Goal: Information Seeking & Learning: Learn about a topic

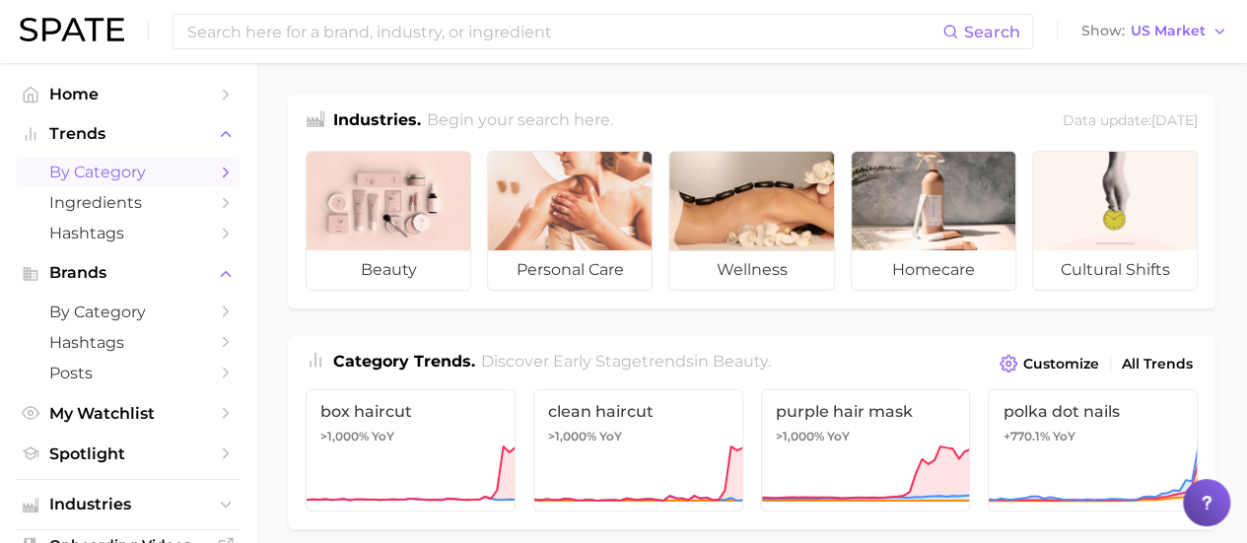
click at [193, 180] on link "by Category" at bounding box center [128, 172] width 225 height 31
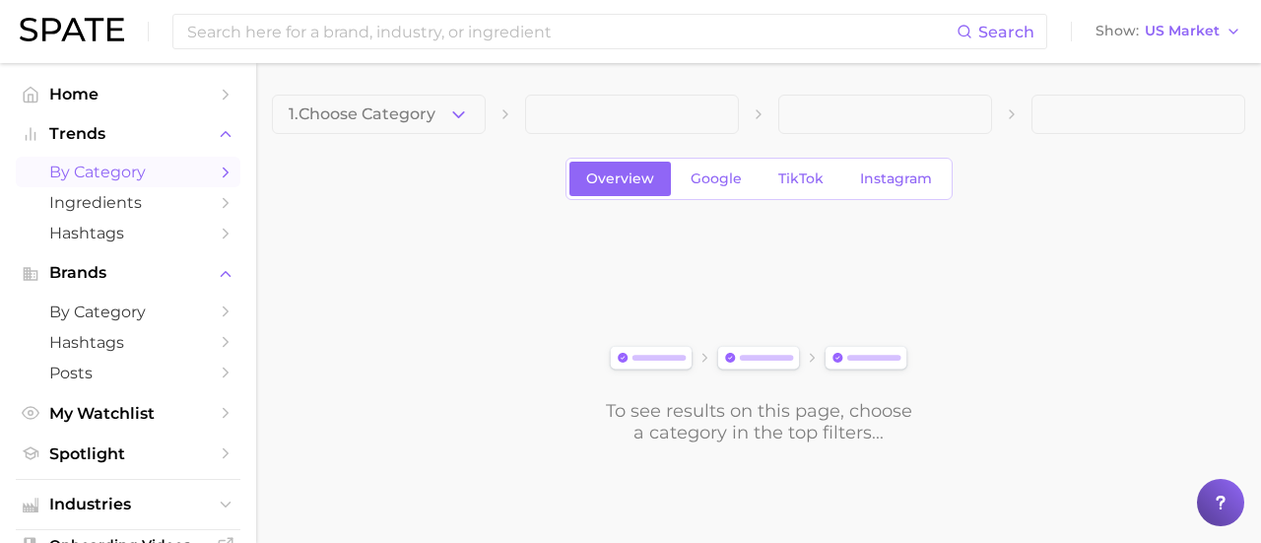
click at [439, 124] on button "1. Choose Category" at bounding box center [379, 114] width 214 height 39
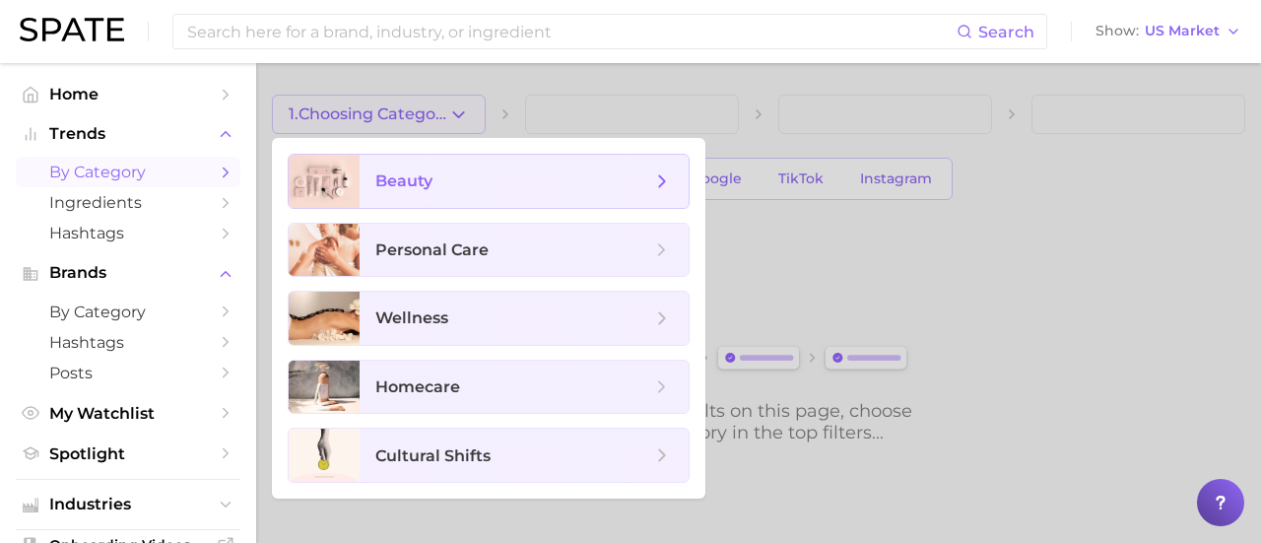
click at [435, 184] on span "beauty" at bounding box center [513, 181] width 276 height 22
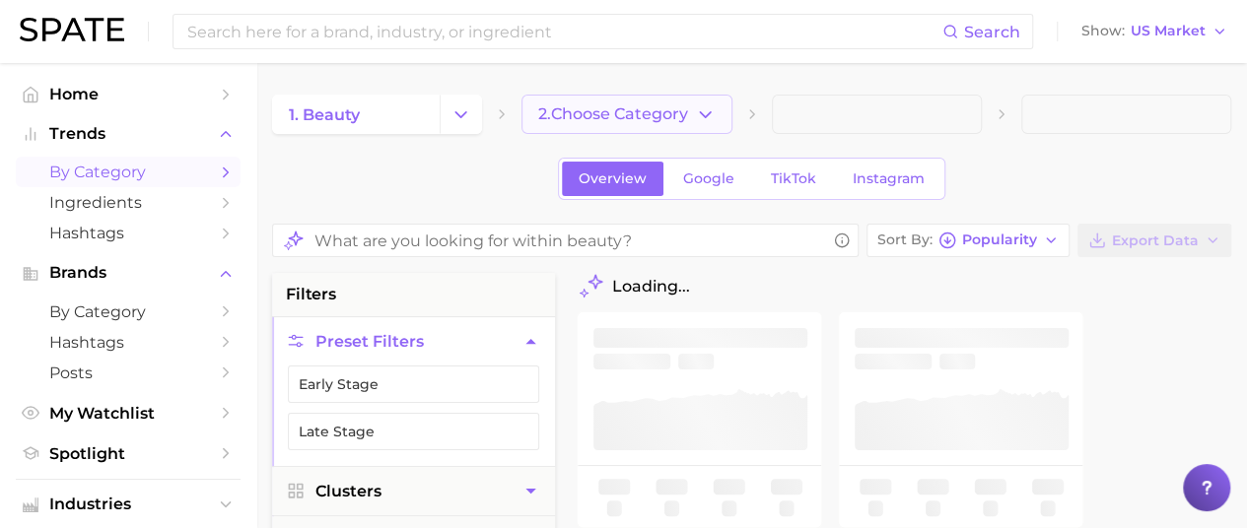
click at [554, 119] on span "2. Choose Category" at bounding box center [613, 114] width 150 height 18
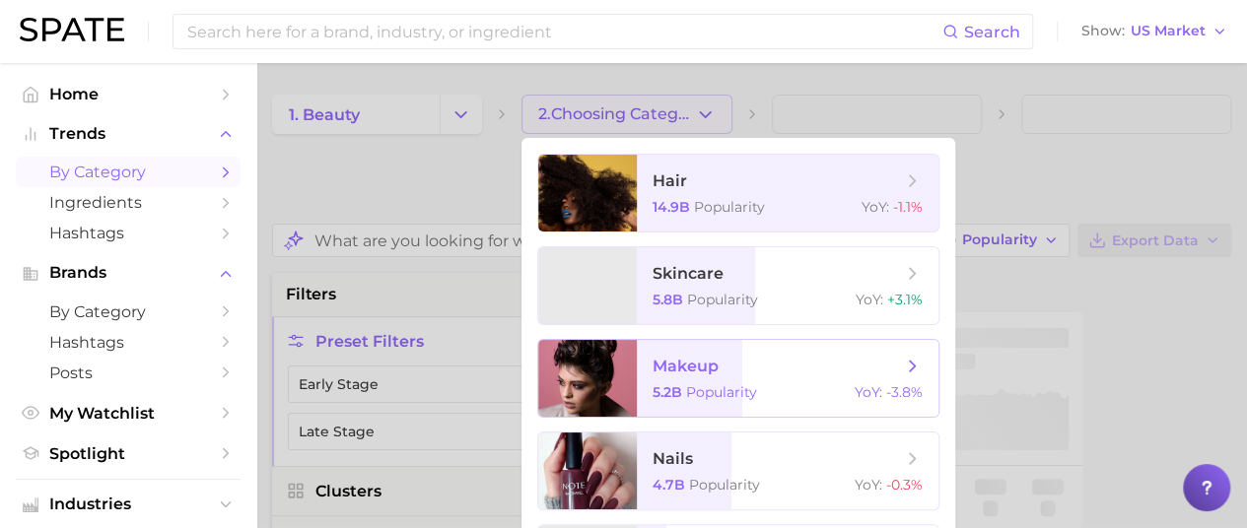
click at [687, 386] on span "Popularity" at bounding box center [721, 392] width 71 height 18
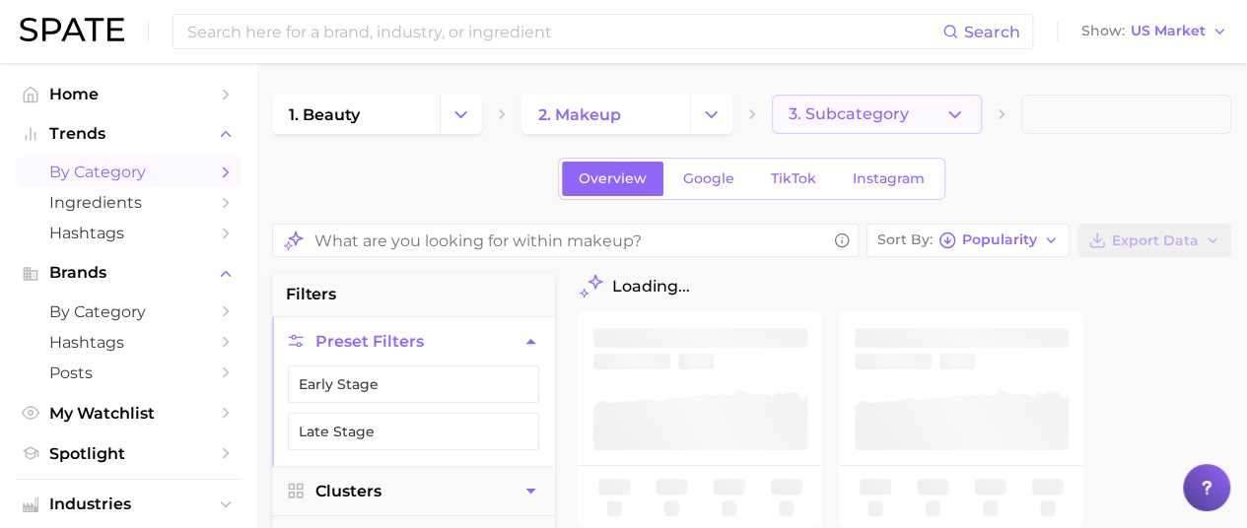
click at [810, 124] on button "3. Subcategory" at bounding box center [877, 114] width 210 height 39
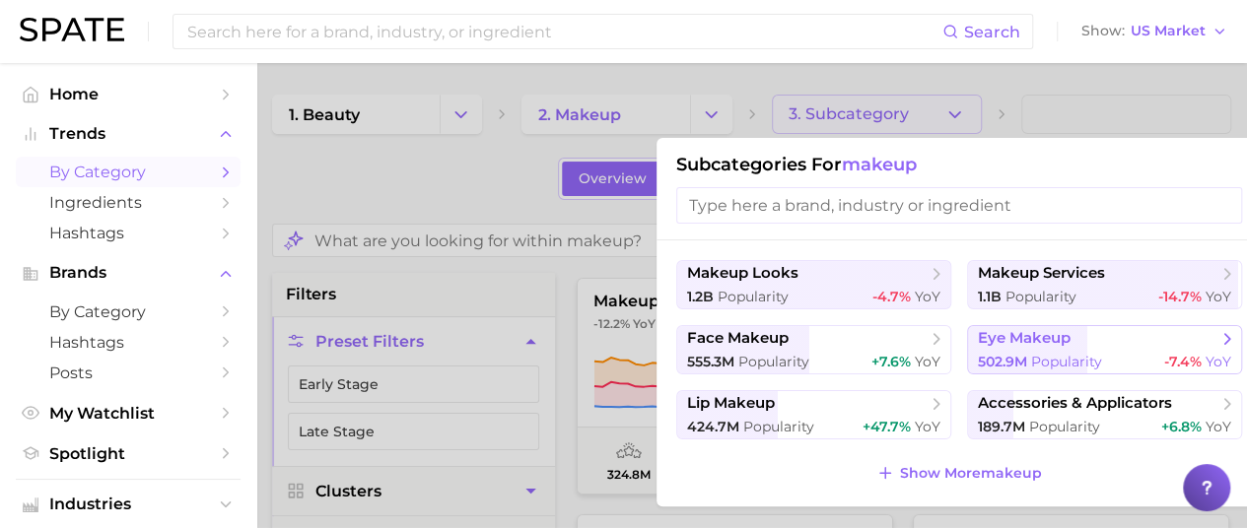
click at [1033, 355] on span "Popularity" at bounding box center [1066, 362] width 71 height 18
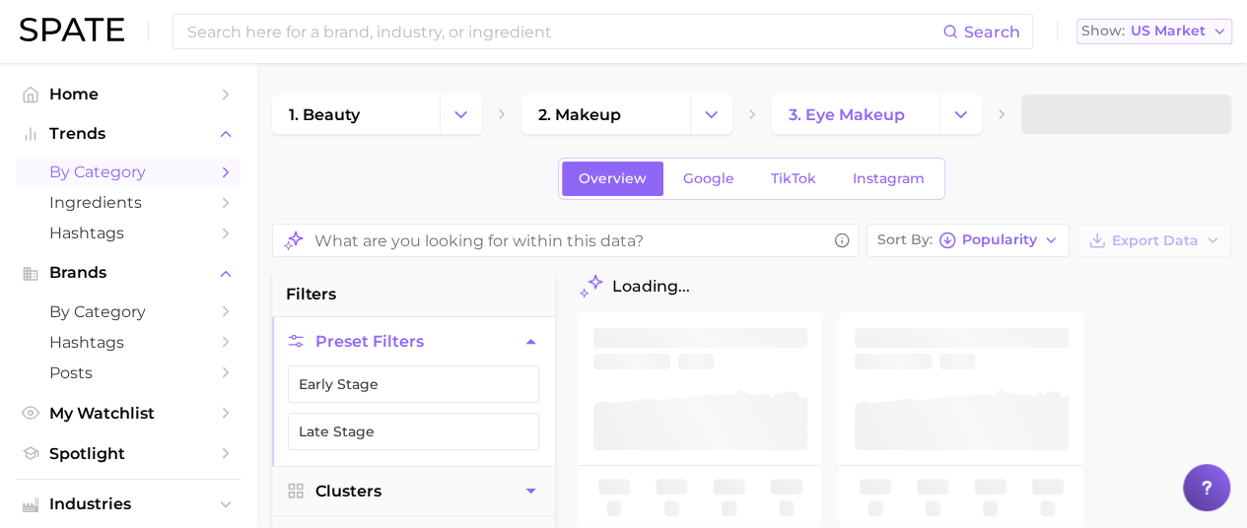
click at [1174, 36] on span "US Market" at bounding box center [1167, 31] width 75 height 11
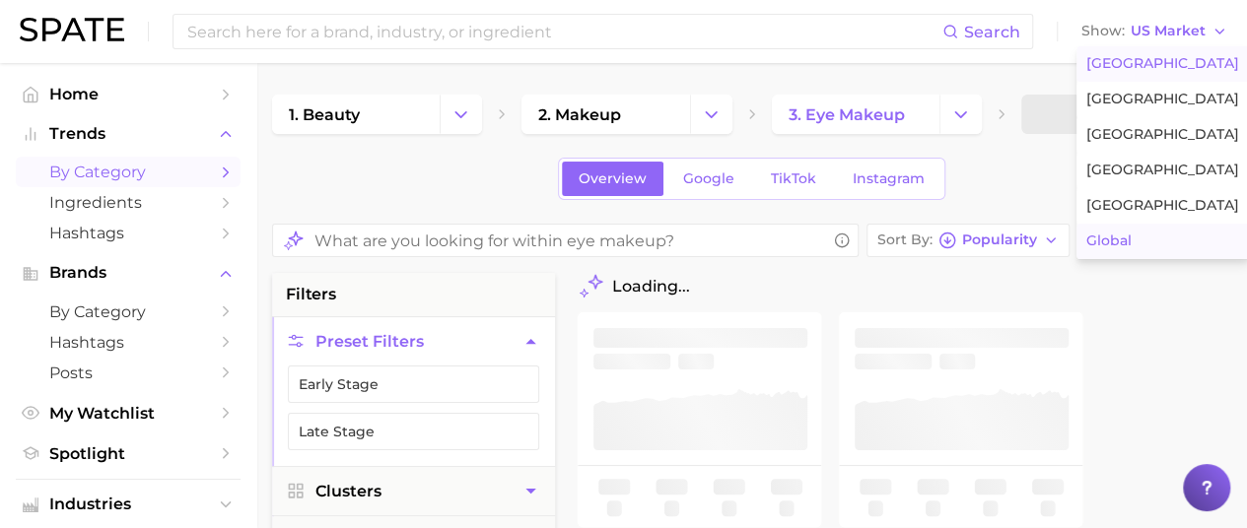
click at [1131, 238] on span "Global" at bounding box center [1108, 241] width 45 height 17
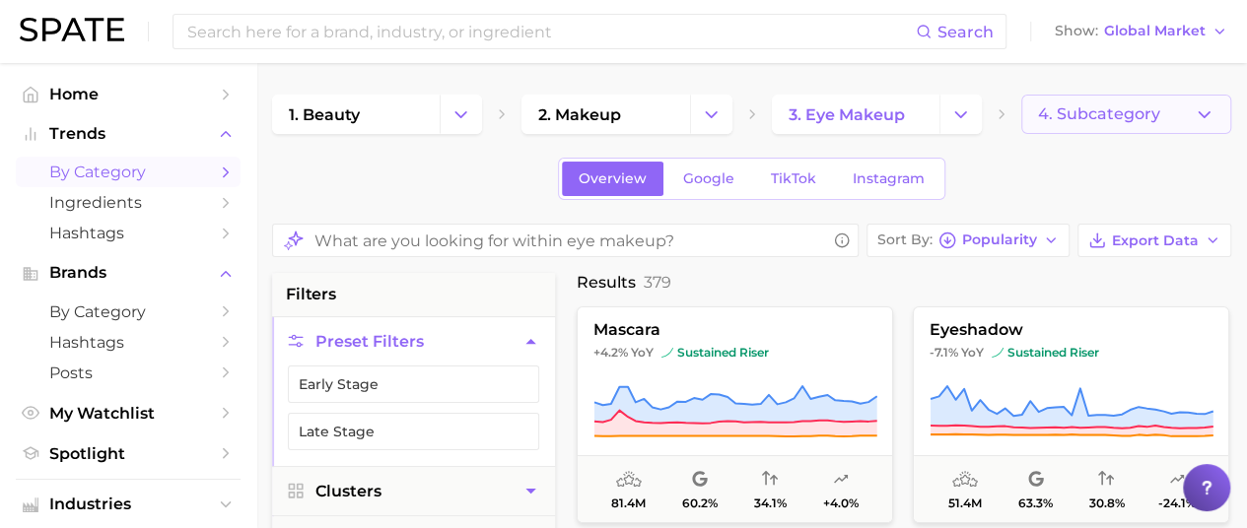
click at [1090, 117] on span "4. Subcategory" at bounding box center [1099, 114] width 122 height 18
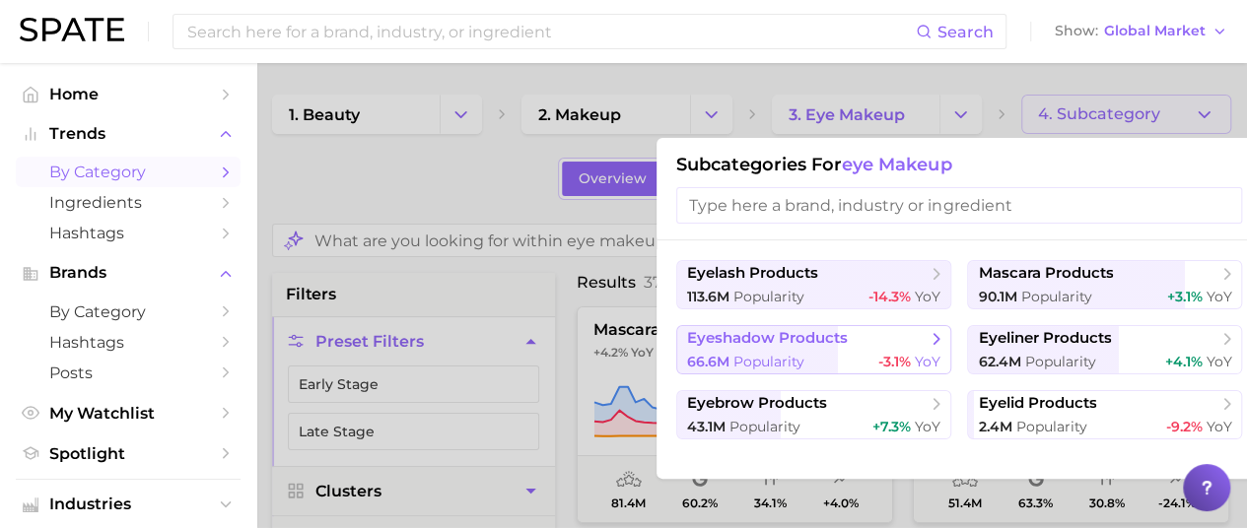
click at [884, 355] on span "-3.1%" at bounding box center [894, 362] width 33 height 18
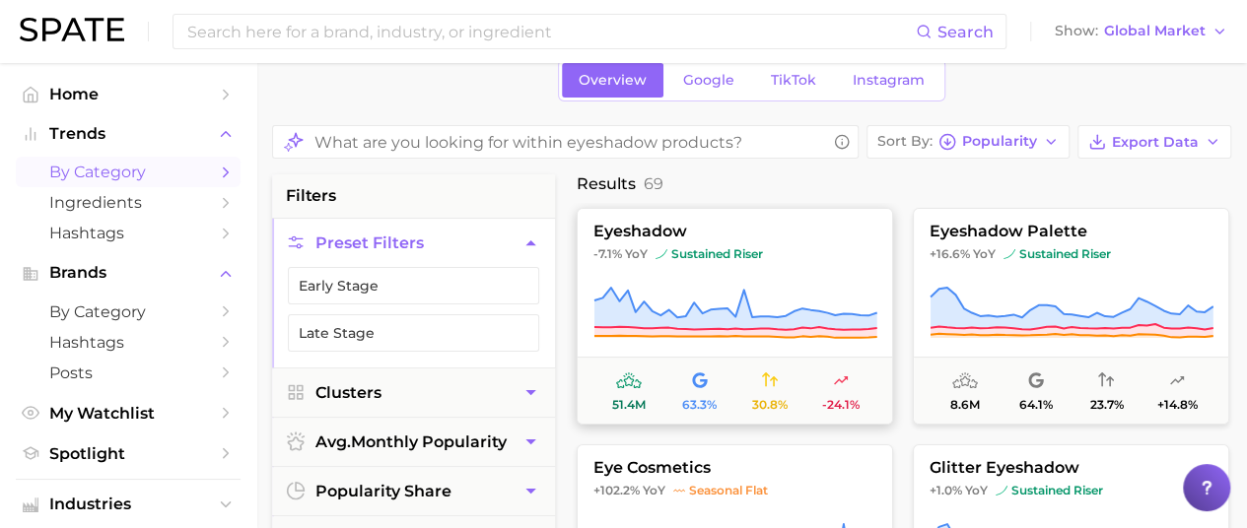
drag, startPoint x: 814, startPoint y: 255, endPoint x: 784, endPoint y: 273, distance: 34.5
click at [784, 273] on button "eyeshadow -7.1% YoY sustained riser 51.4m 63.3% 30.8% -24.1%" at bounding box center [734, 316] width 316 height 217
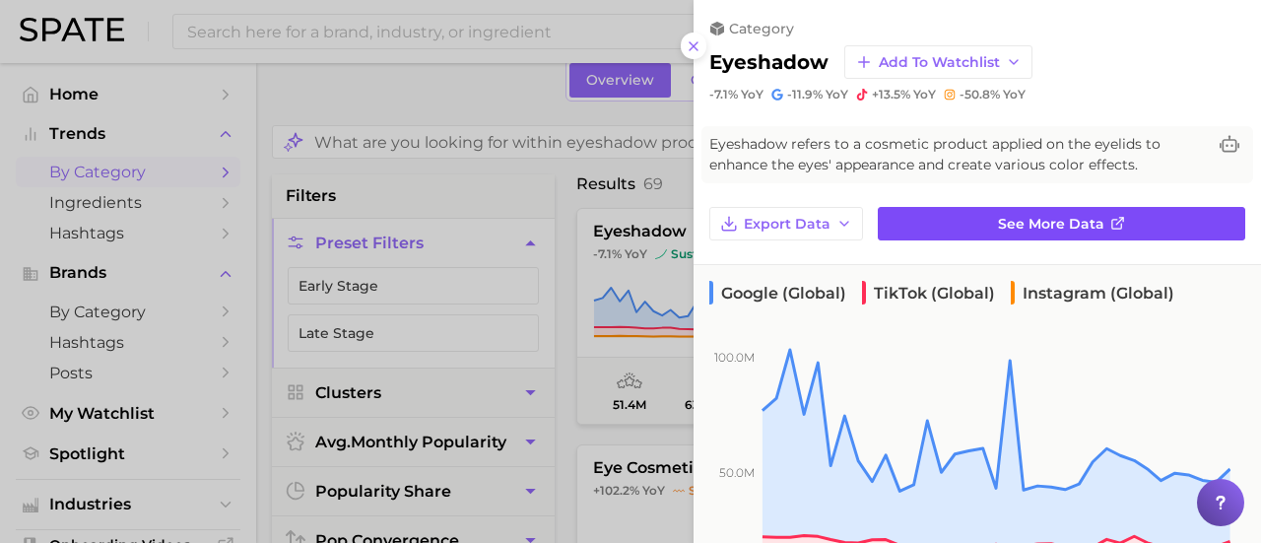
click at [970, 220] on link "See more data" at bounding box center [1062, 224] width 368 height 34
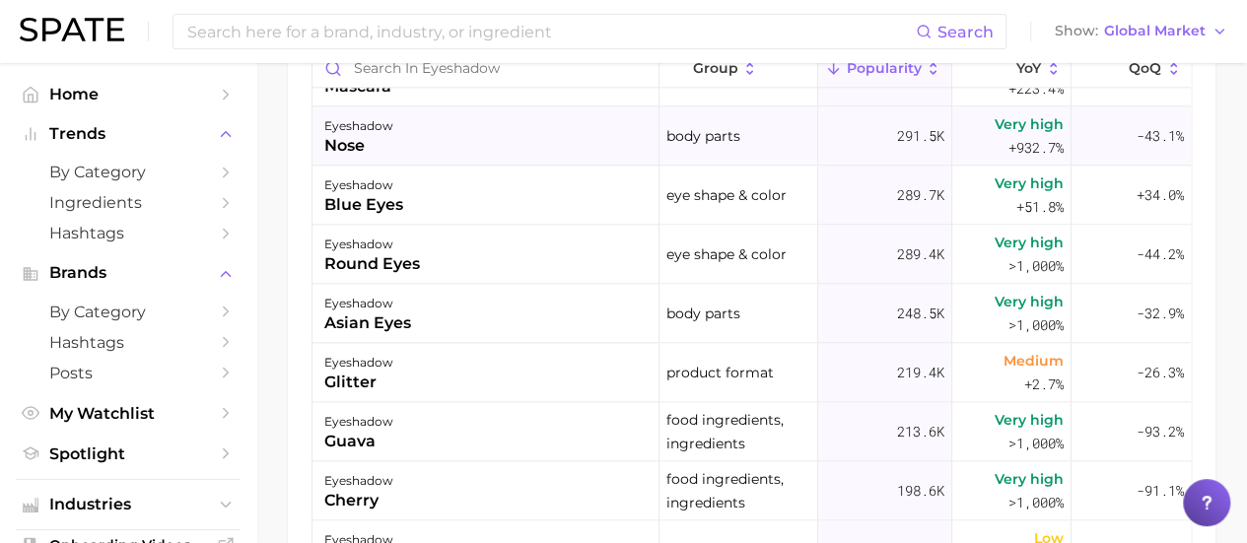
scroll to position [1183, 0]
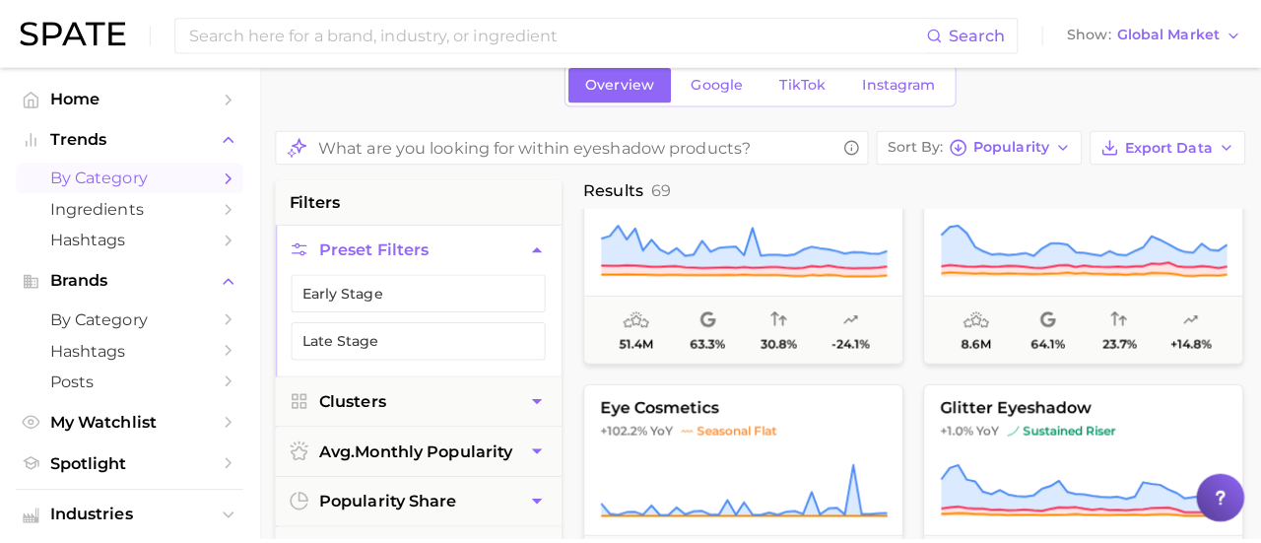
scroll to position [99, 0]
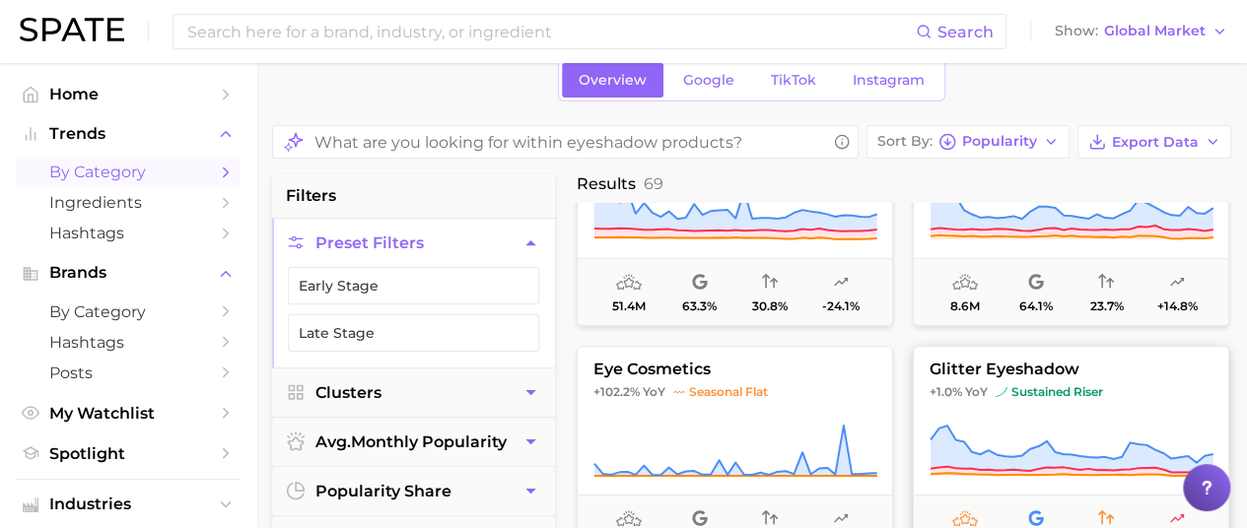
click at [997, 415] on button "glitter eyeshadow +1.0% YoY sustained riser 3.2m 76.4% 55.5% -1.5%" at bounding box center [1070, 454] width 316 height 217
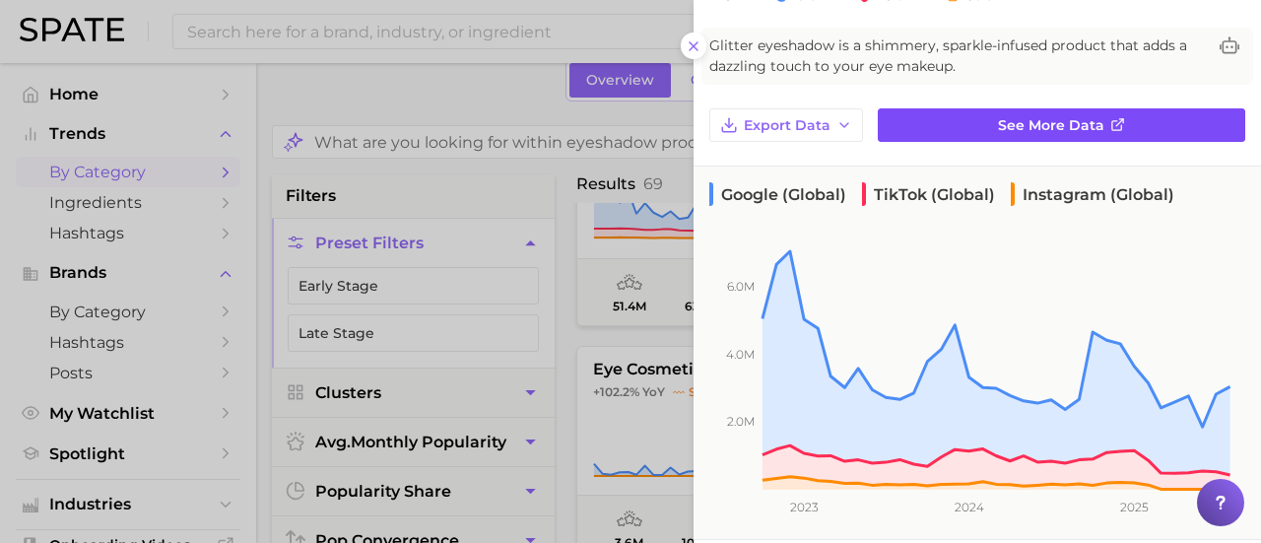
click at [922, 129] on link "See more data" at bounding box center [1062, 125] width 368 height 34
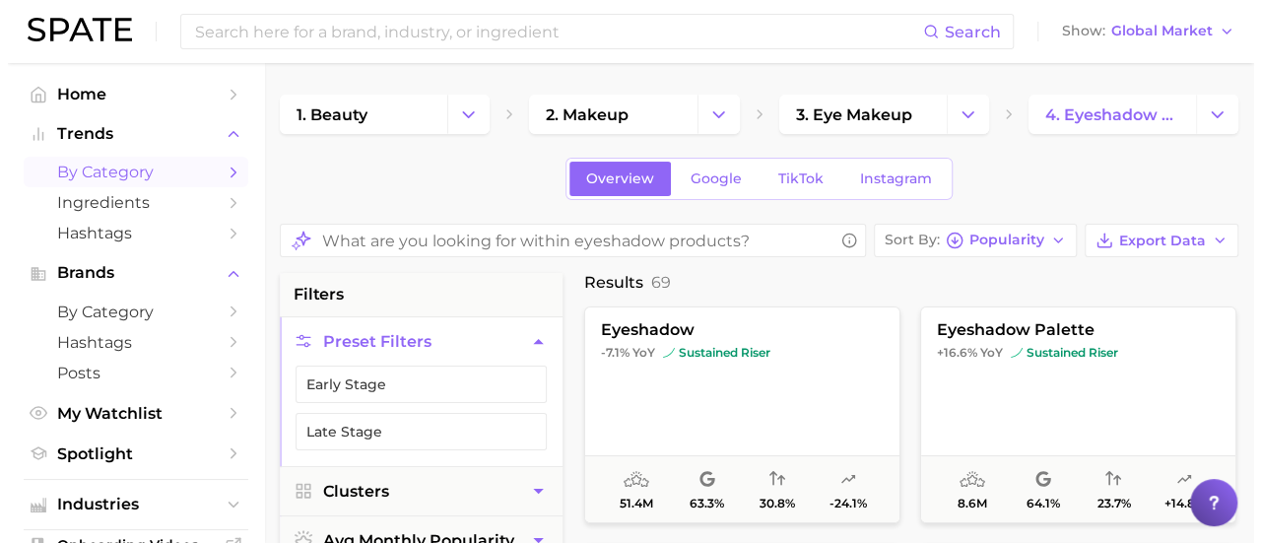
scroll to position [99, 0]
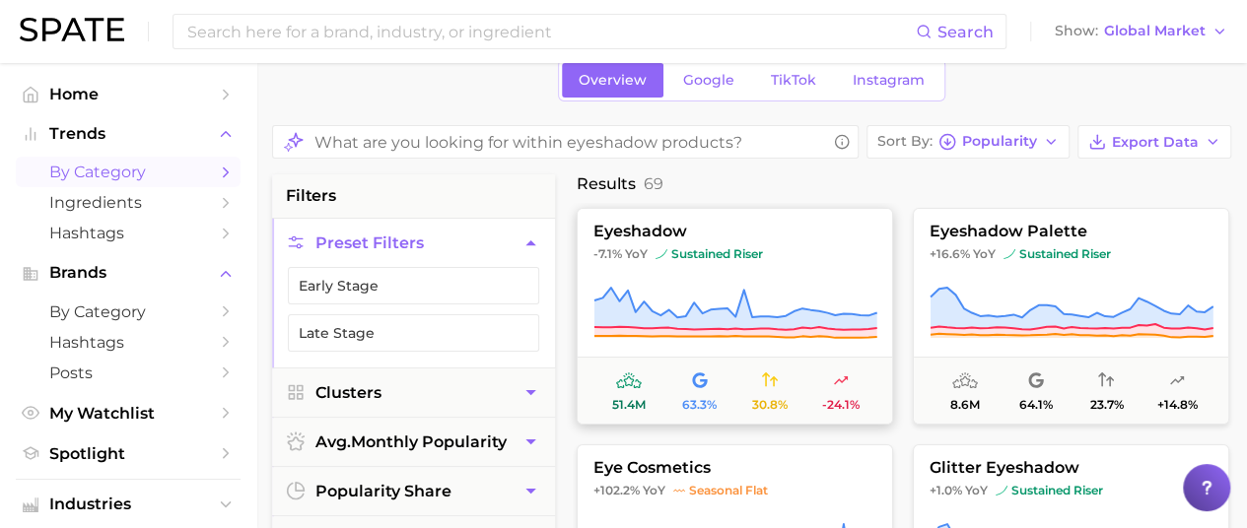
click at [673, 255] on span "sustained riser" at bounding box center [708, 254] width 107 height 16
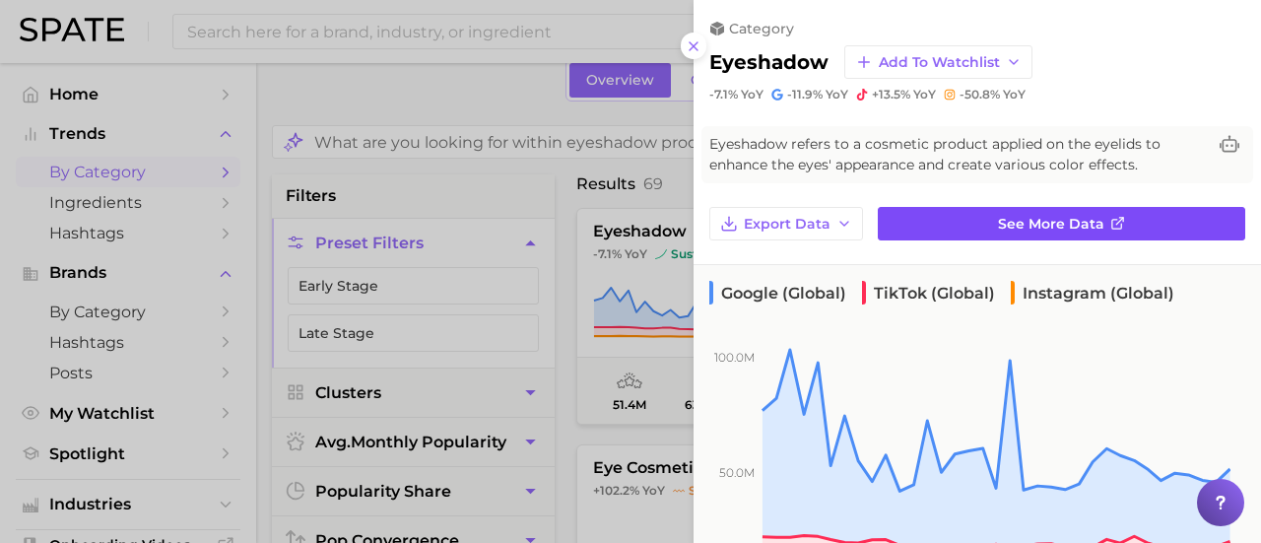
click at [1137, 208] on link "See more data" at bounding box center [1062, 224] width 368 height 34
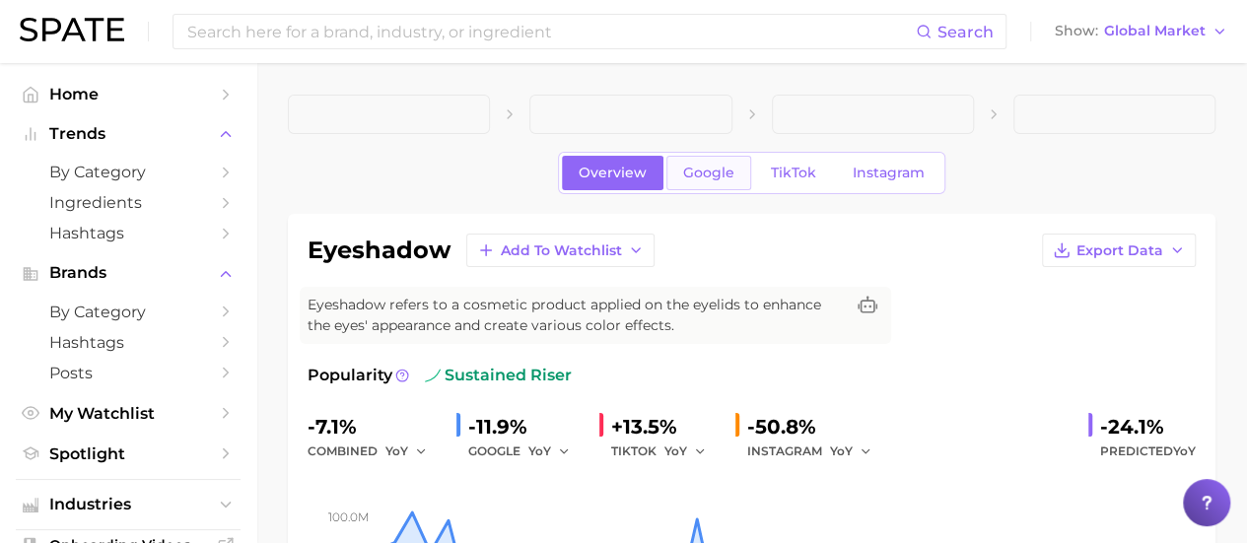
click at [710, 178] on span "Google" at bounding box center [708, 173] width 51 height 17
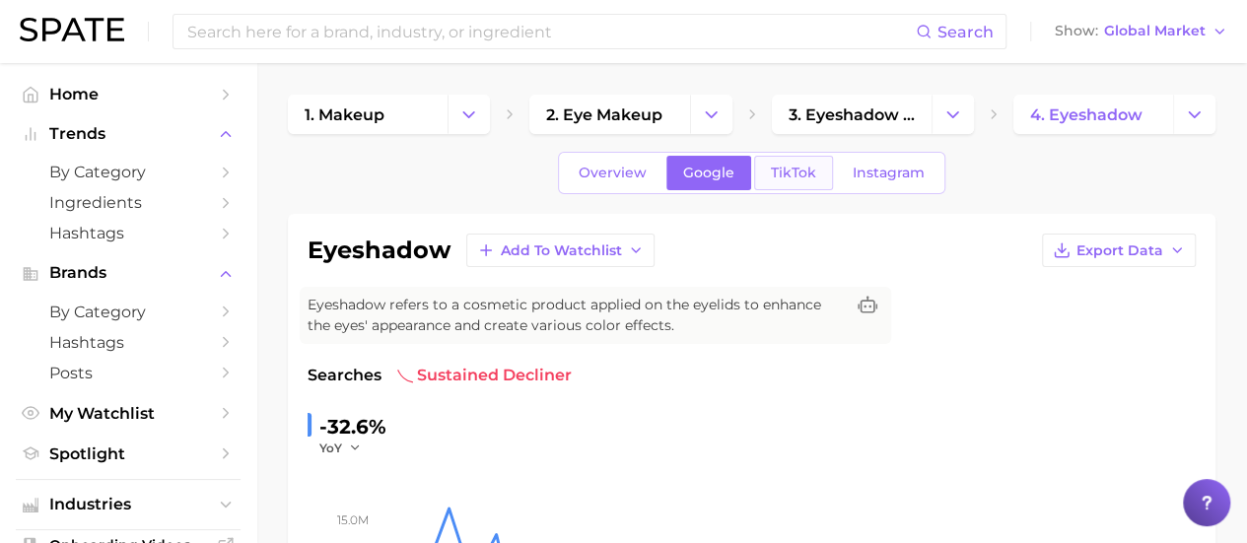
click at [814, 172] on link "TikTok" at bounding box center [793, 173] width 79 height 34
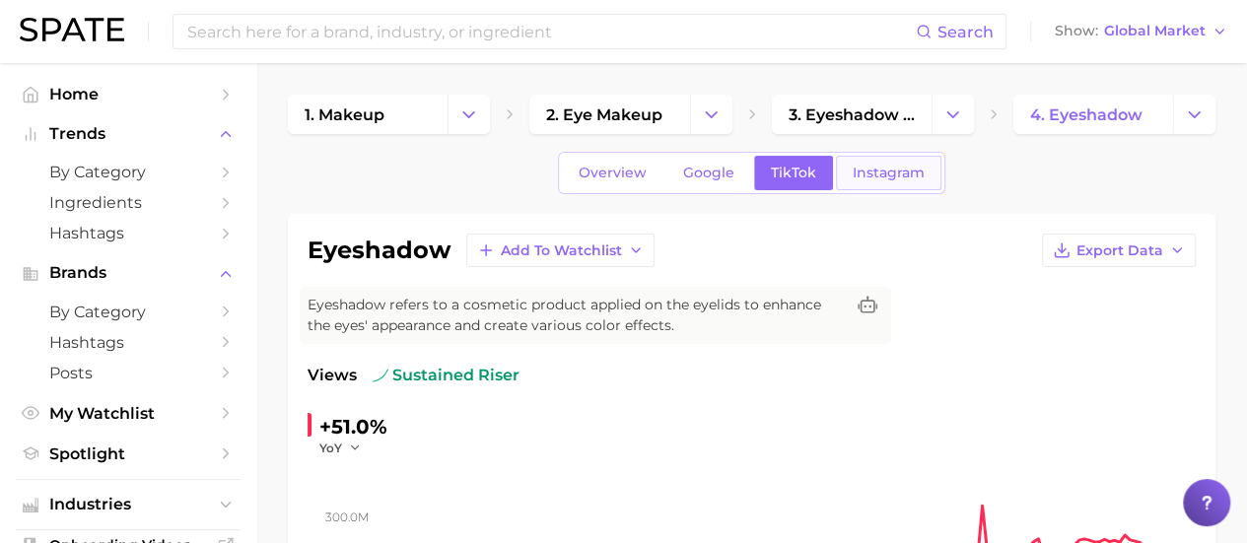
click at [858, 183] on link "Instagram" at bounding box center [888, 173] width 105 height 34
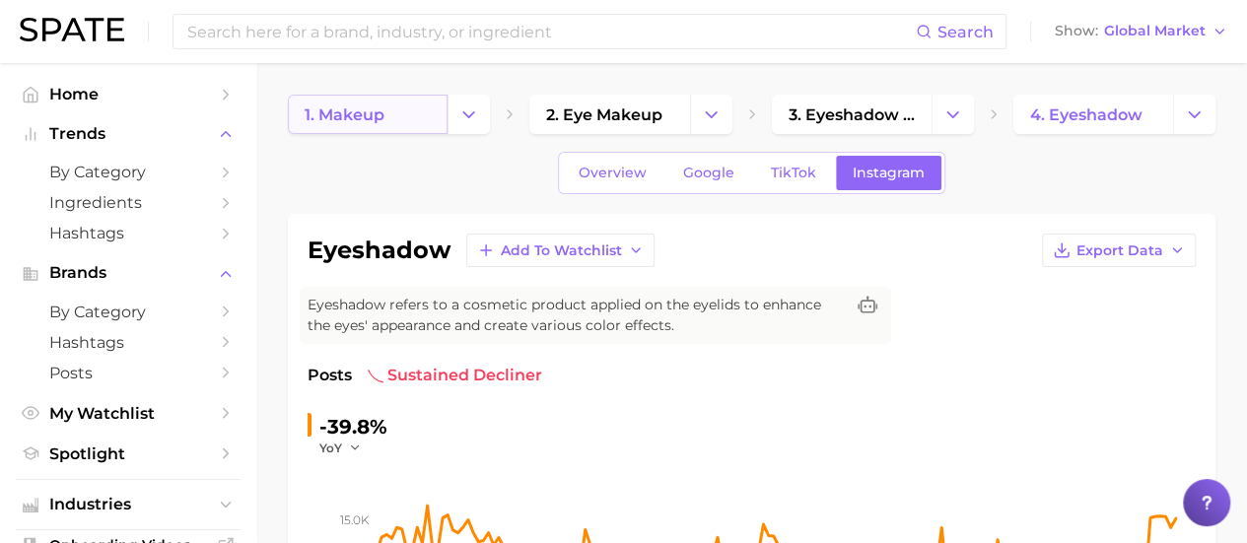
click at [414, 111] on link "1. makeup" at bounding box center [368, 114] width 160 height 39
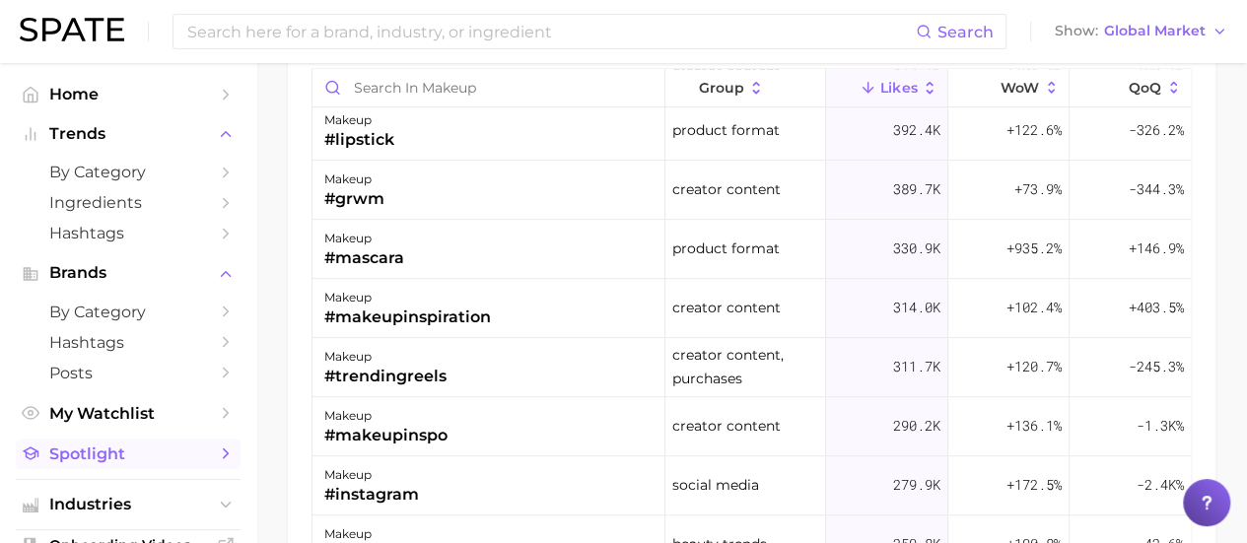
click at [146, 444] on link "Spotlight" at bounding box center [128, 454] width 225 height 31
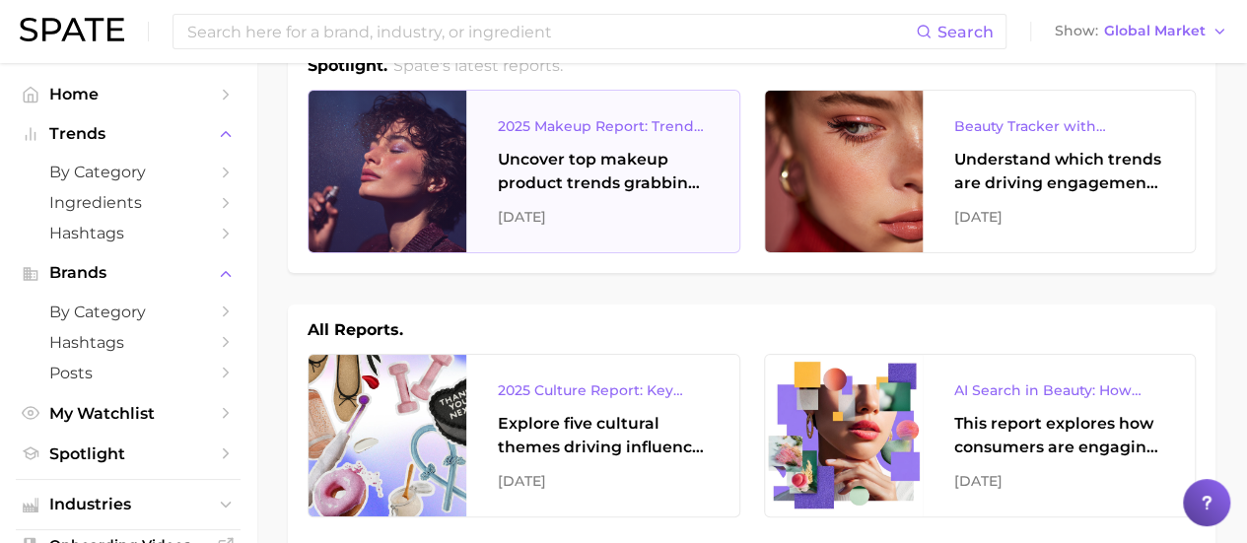
scroll to position [53, 0]
click at [573, 203] on div "2025 Makeup Report: Trends and Brands to Watch Uncover top makeup product trend…" at bounding box center [602, 173] width 273 height 162
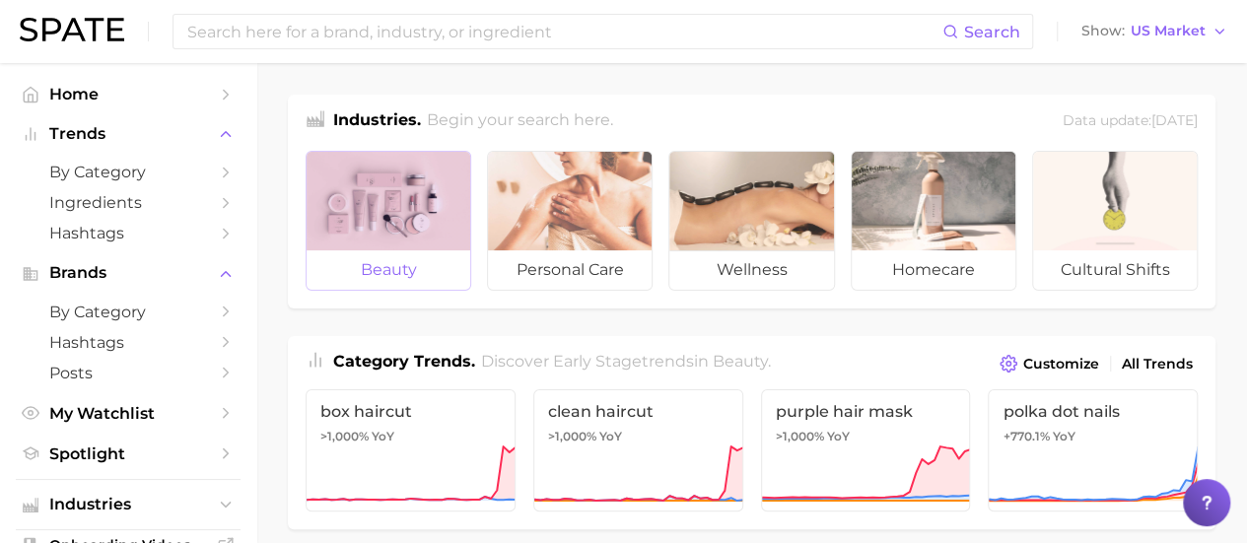
click at [413, 235] on div at bounding box center [388, 201] width 164 height 99
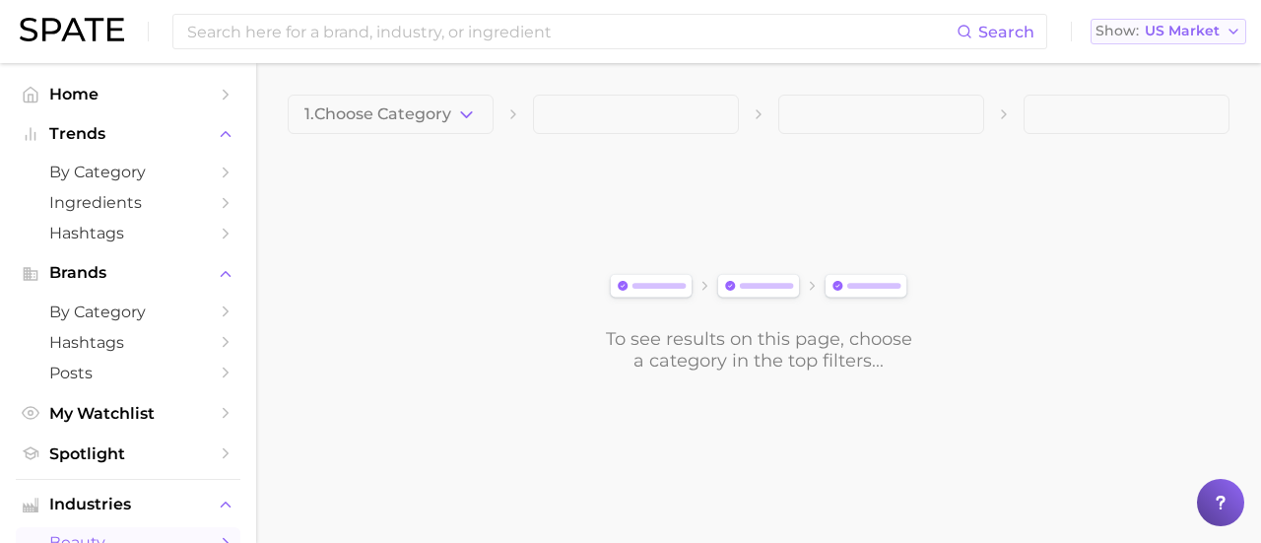
click at [1184, 43] on div "Search Show US Market" at bounding box center [631, 31] width 1222 height 63
click at [1177, 28] on span "US Market" at bounding box center [1182, 31] width 75 height 11
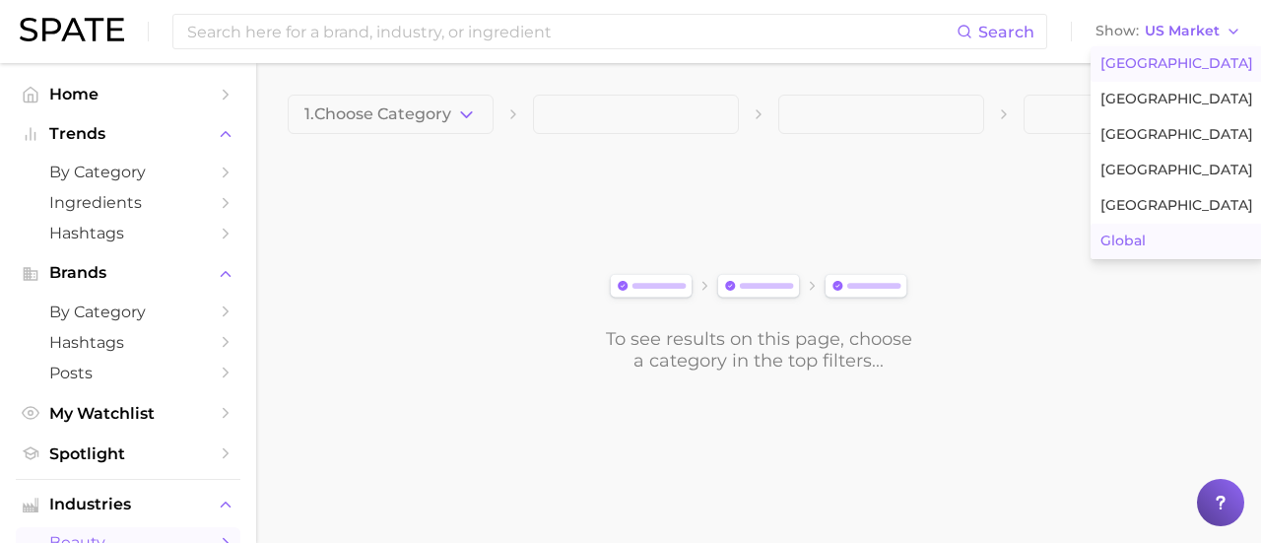
click at [1114, 239] on span "Global" at bounding box center [1123, 241] width 45 height 17
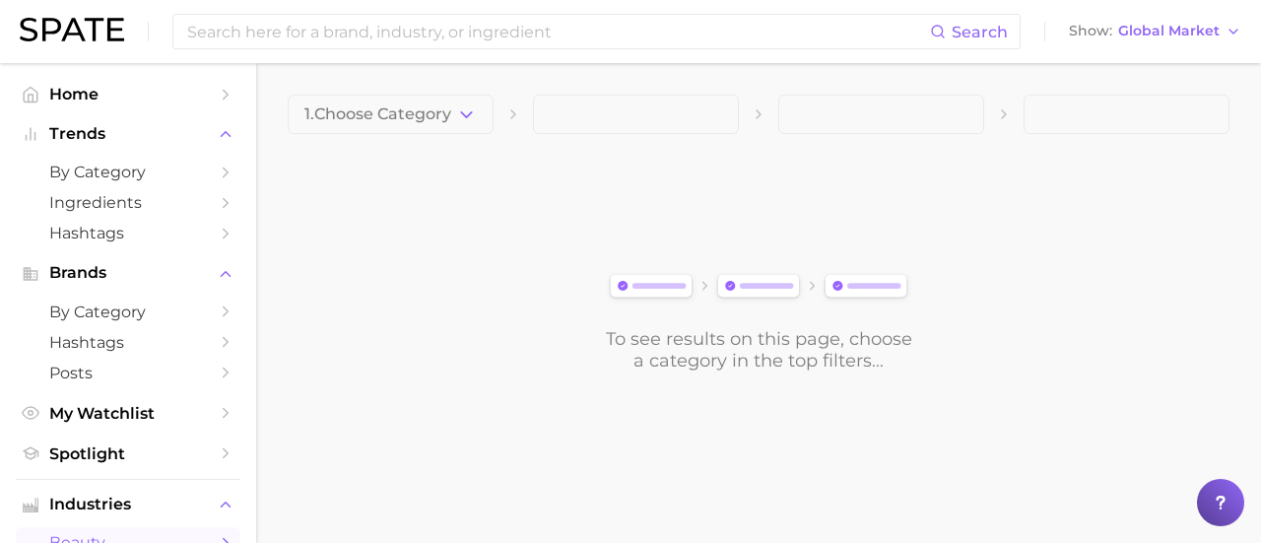
click at [443, 114] on span "1. Choose Category" at bounding box center [377, 114] width 147 height 18
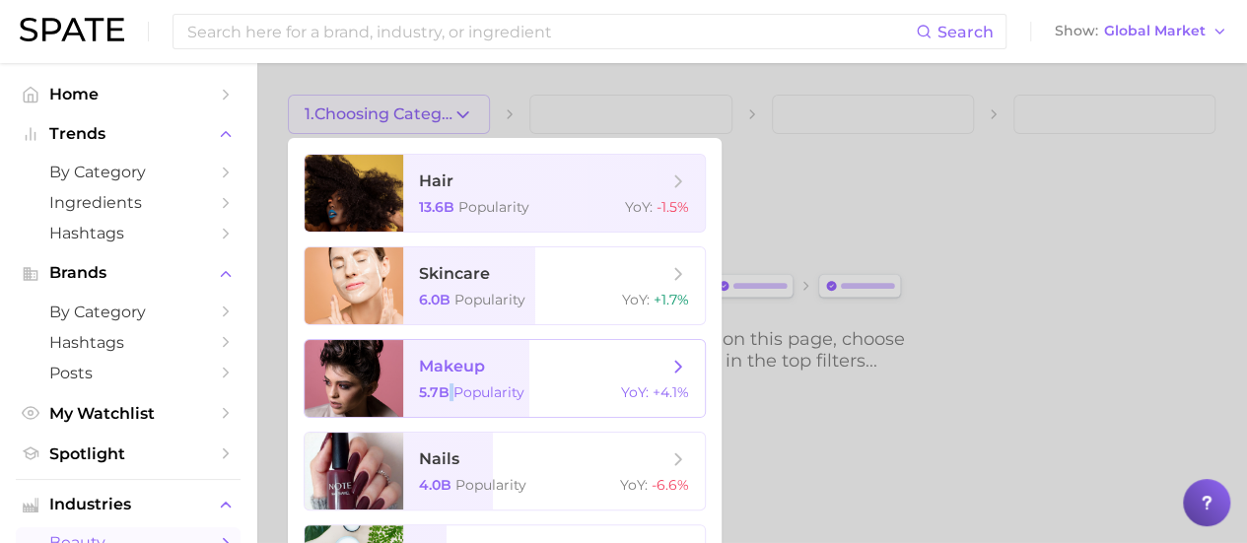
click at [449, 390] on span "5.7b Popularity" at bounding box center [471, 392] width 105 height 18
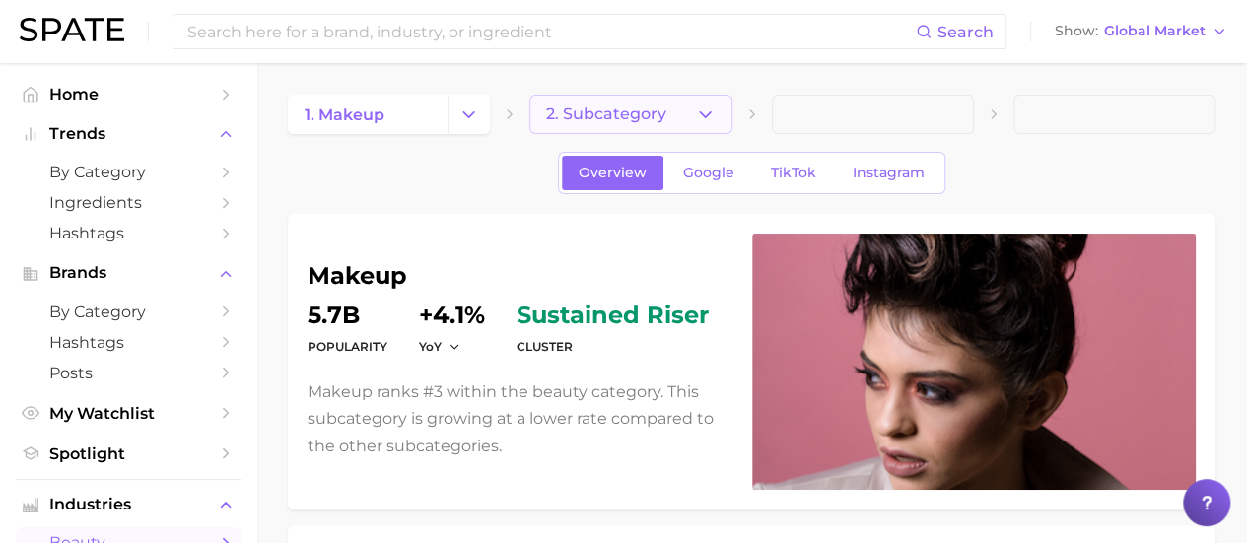
click at [629, 101] on button "2. Subcategory" at bounding box center [630, 114] width 202 height 39
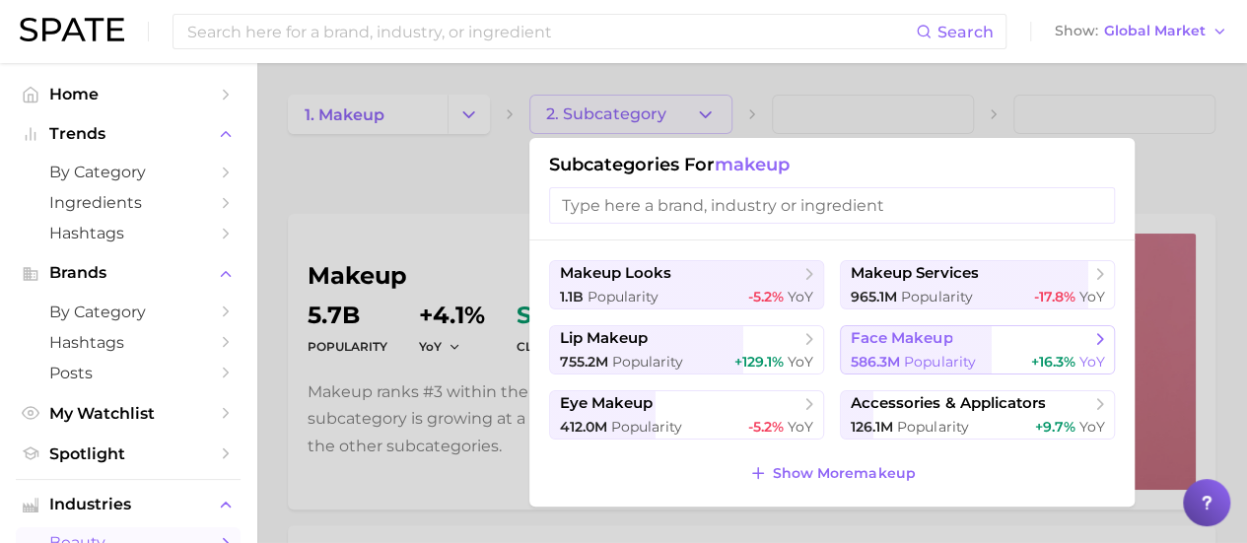
click at [893, 343] on span "face makeup" at bounding box center [900, 338] width 101 height 19
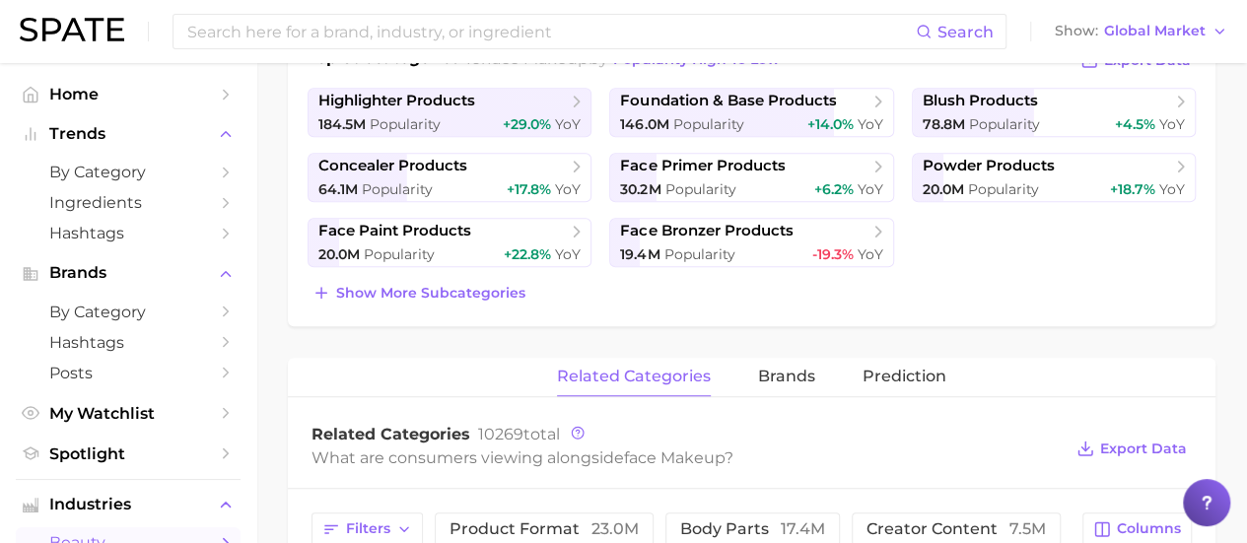
scroll to position [394, 0]
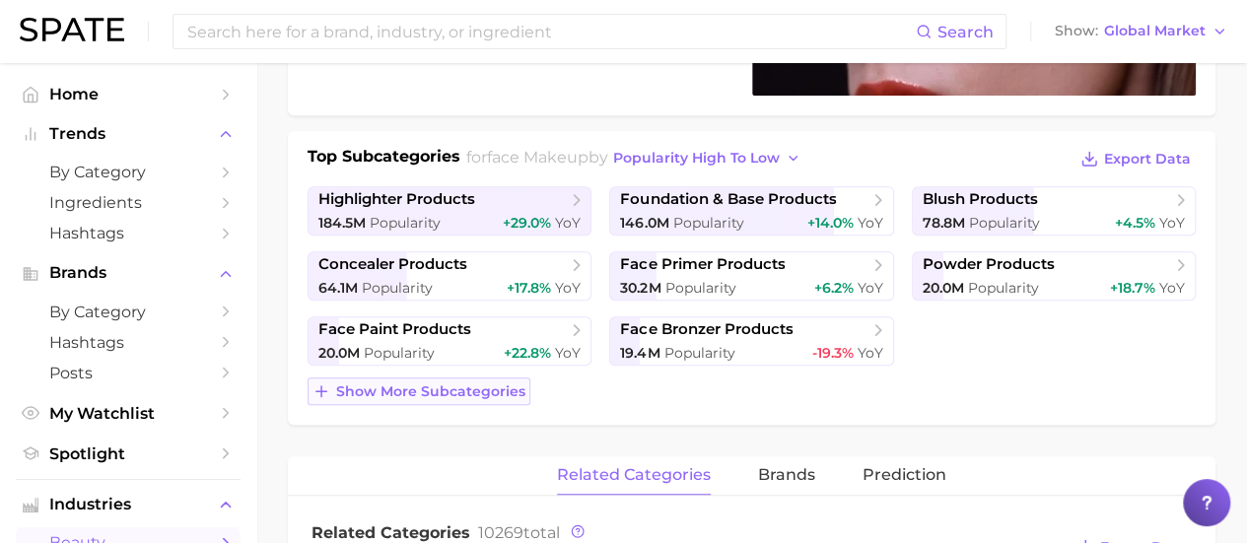
click at [453, 401] on button "Show more subcategories" at bounding box center [418, 391] width 223 height 28
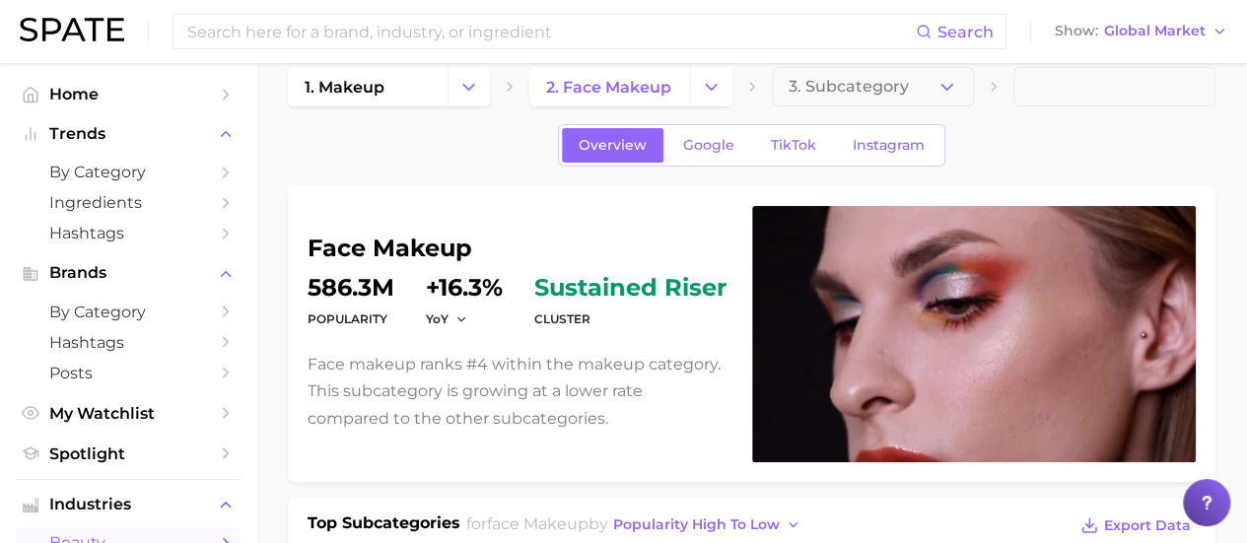
scroll to position [0, 0]
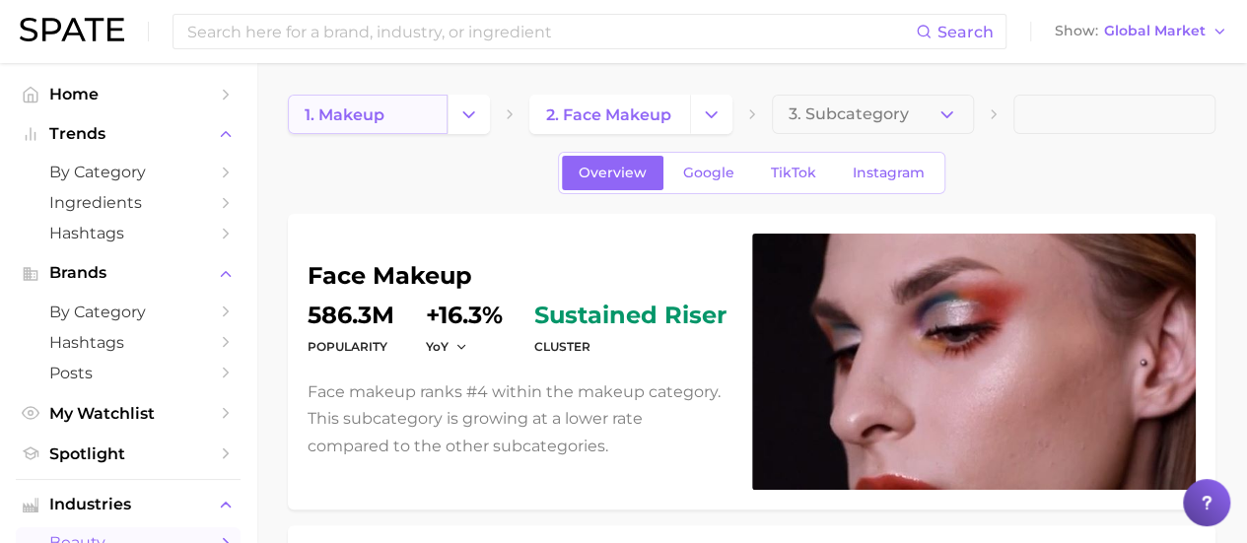
click at [400, 119] on link "1. makeup" at bounding box center [368, 114] width 160 height 39
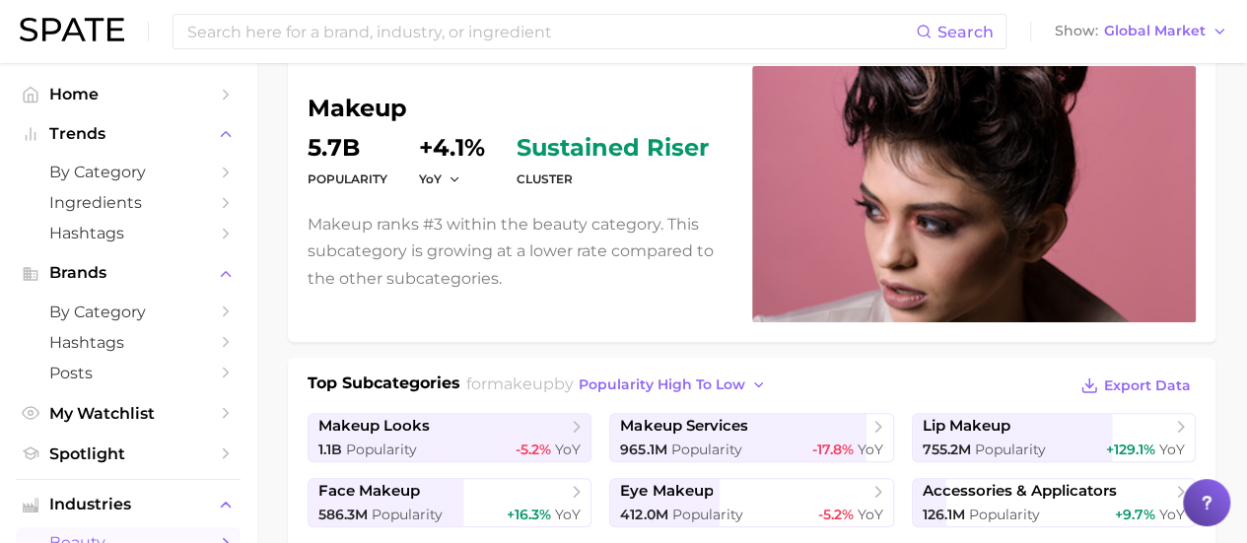
scroll to position [197, 0]
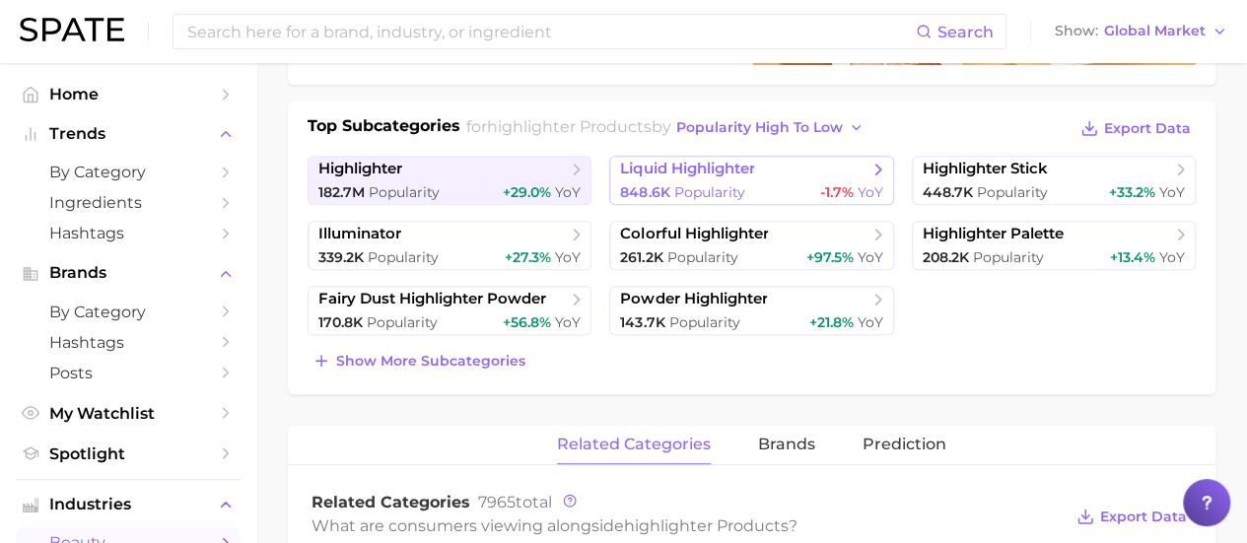
scroll to position [394, 0]
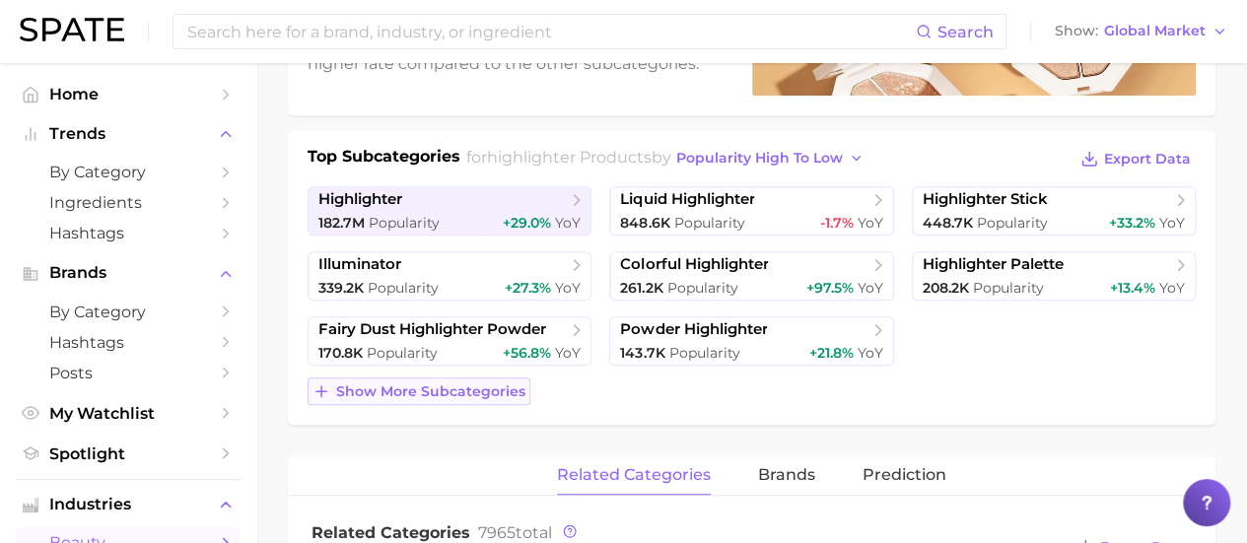
click at [501, 386] on span "Show more subcategories" at bounding box center [430, 391] width 189 height 17
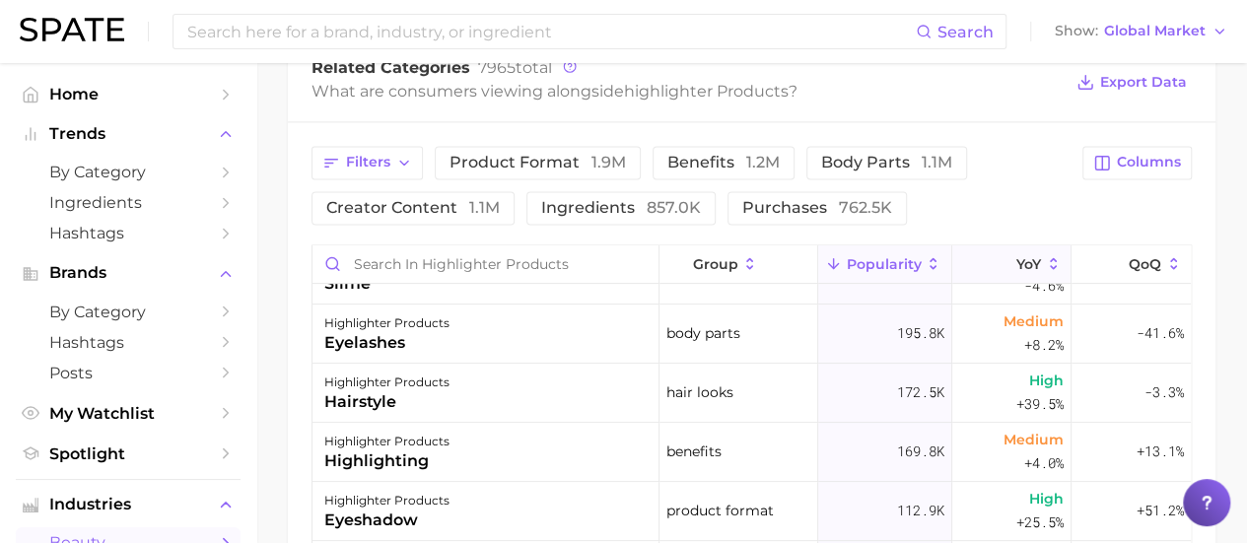
click at [974, 259] on button "YoY" at bounding box center [1011, 264] width 119 height 38
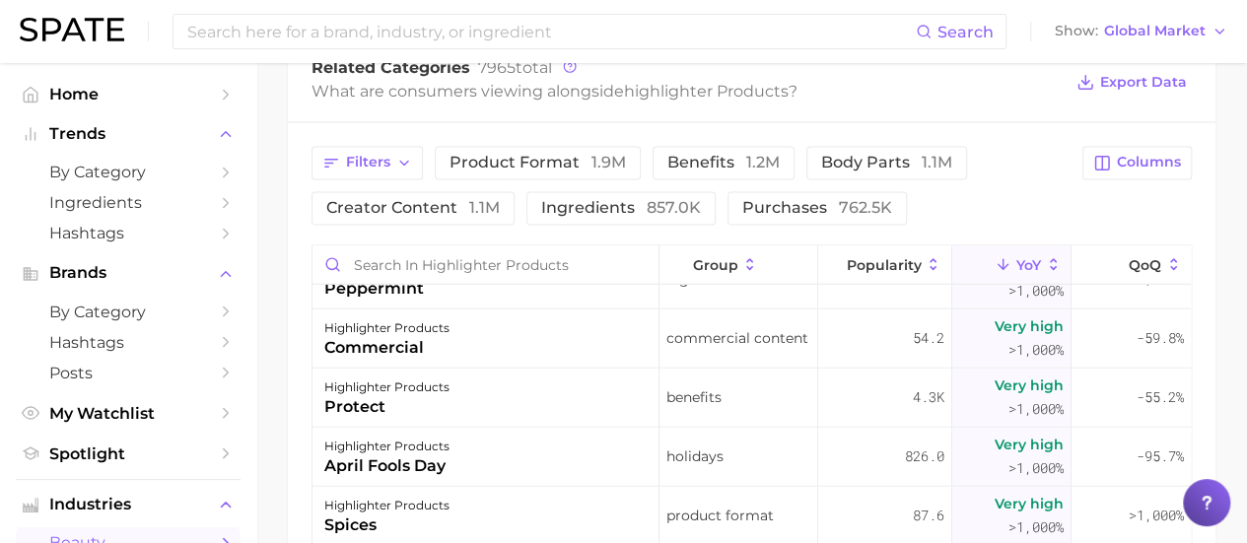
scroll to position [21679, 0]
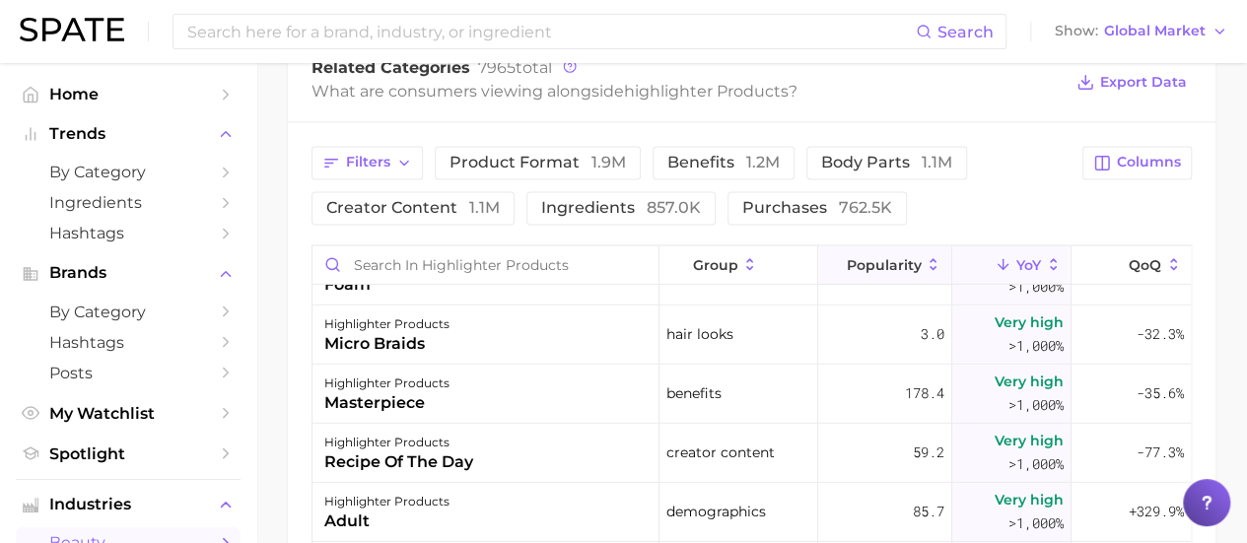
click at [845, 265] on span "Popularity" at bounding box center [882, 264] width 75 height 16
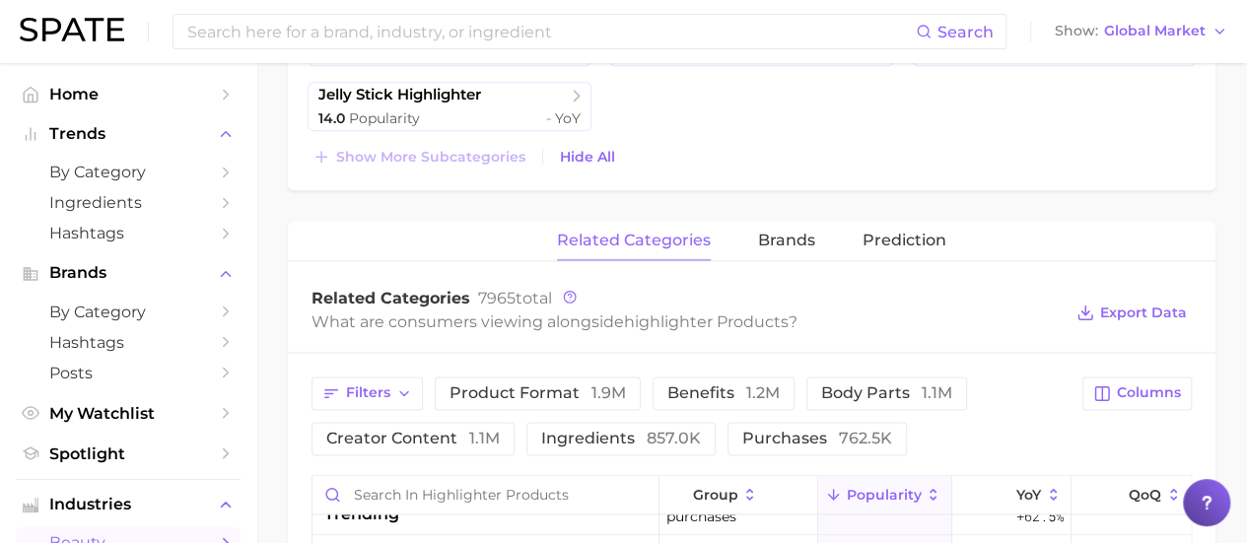
scroll to position [1084, 0]
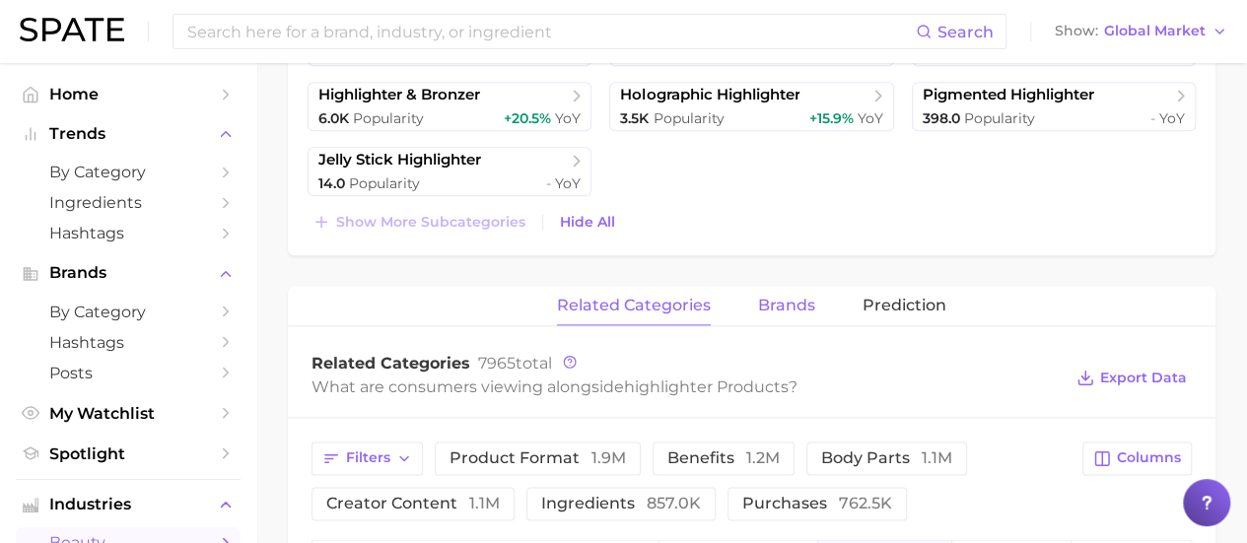
click at [785, 307] on span "brands" at bounding box center [786, 306] width 57 height 18
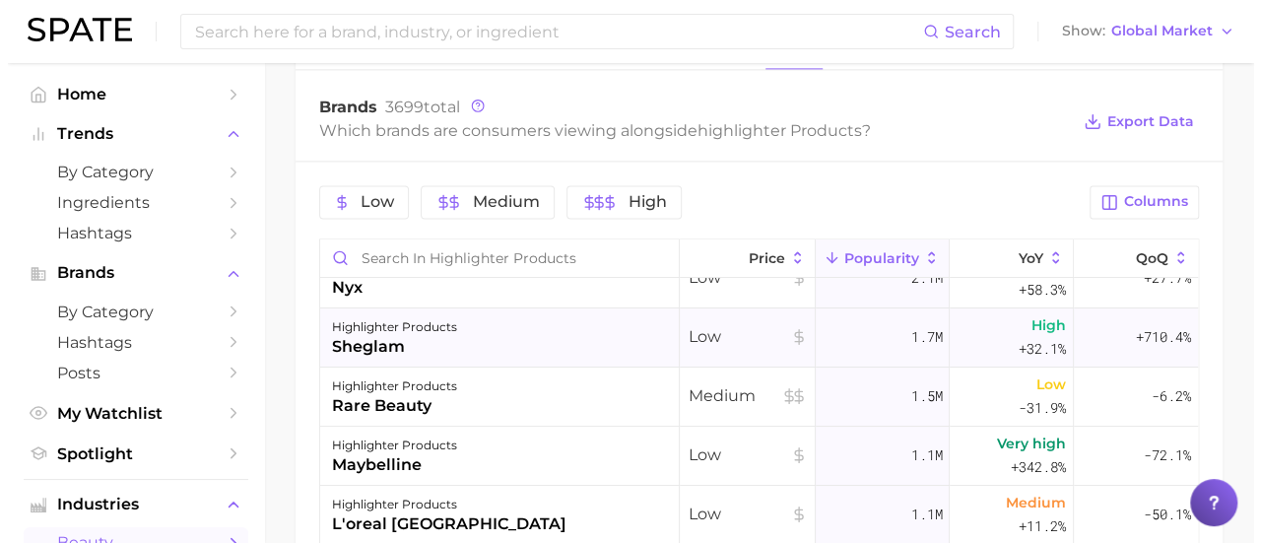
scroll to position [0, 0]
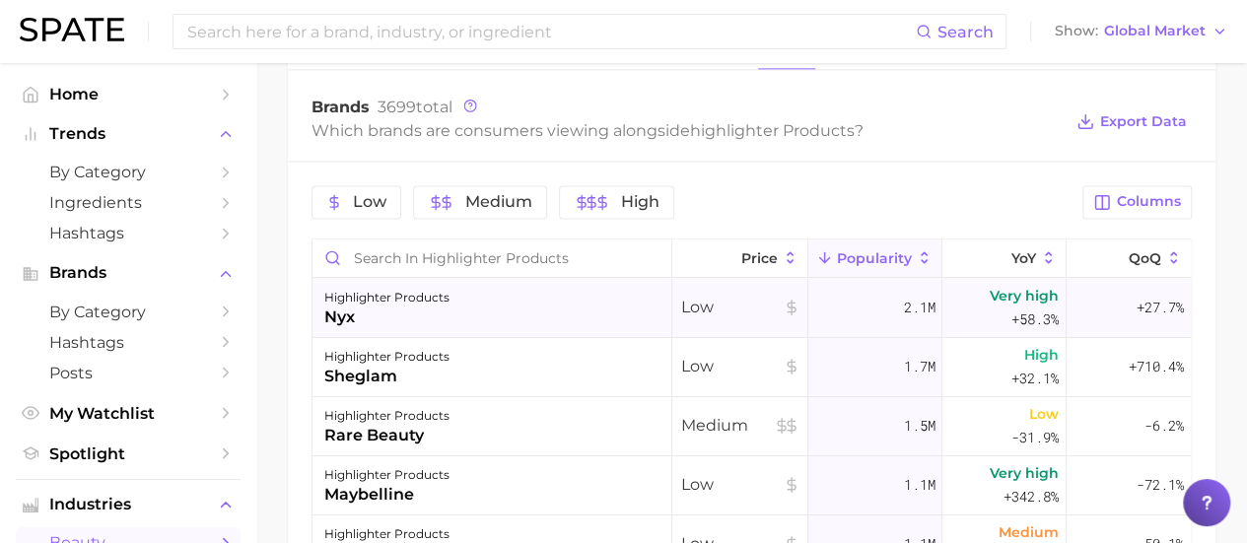
click at [535, 310] on div "highlighter products nyx" at bounding box center [492, 308] width 360 height 59
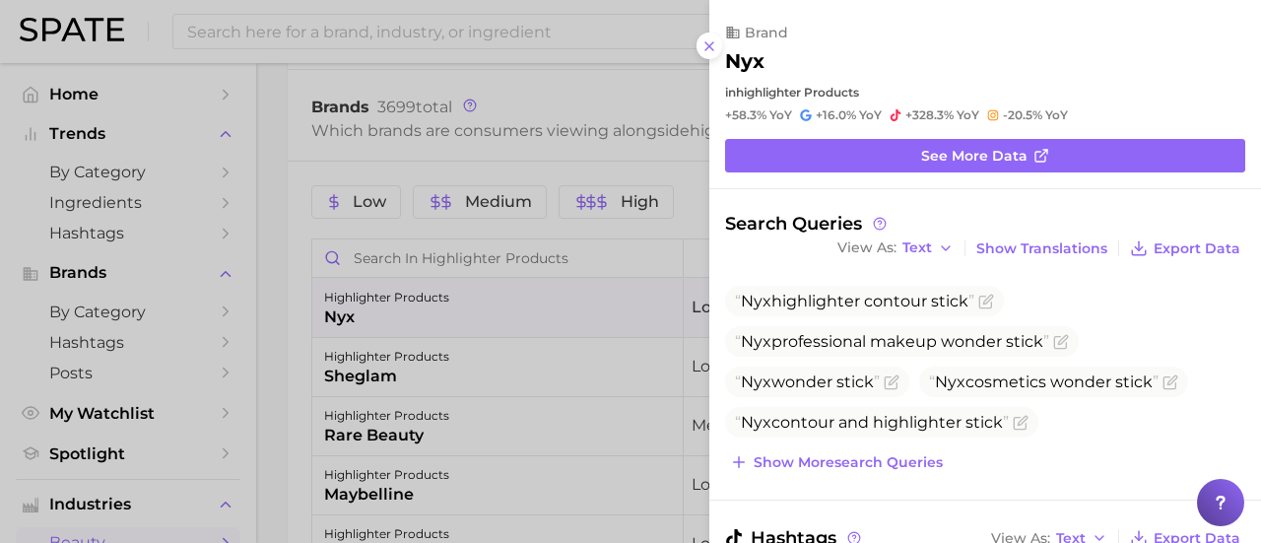
click at [524, 145] on div at bounding box center [630, 271] width 1261 height 543
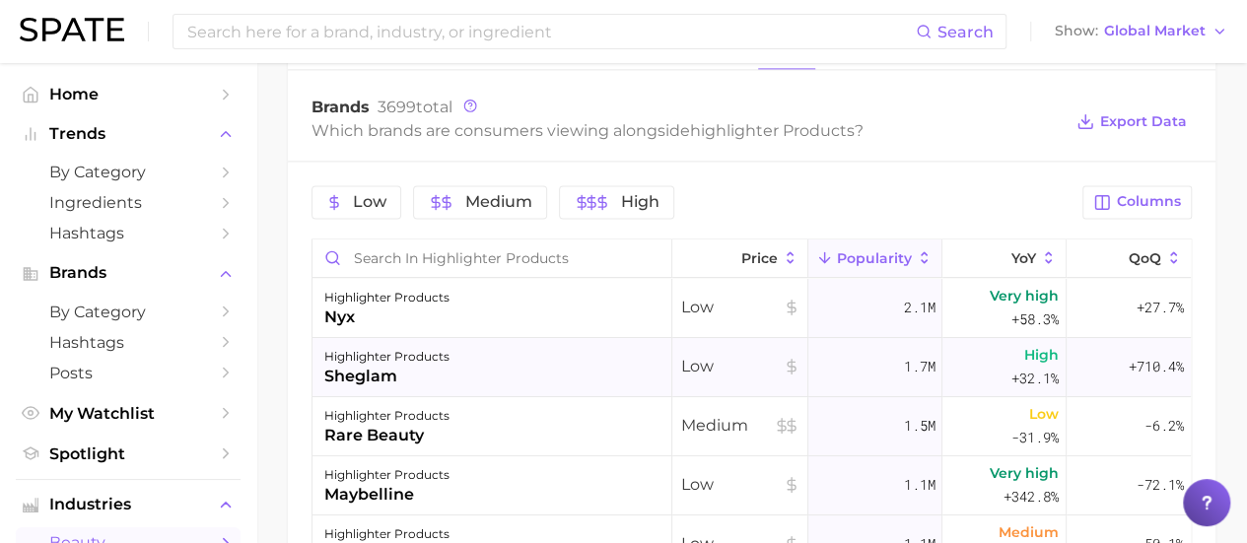
click at [457, 364] on div "highlighter products sheglam" at bounding box center [492, 367] width 360 height 59
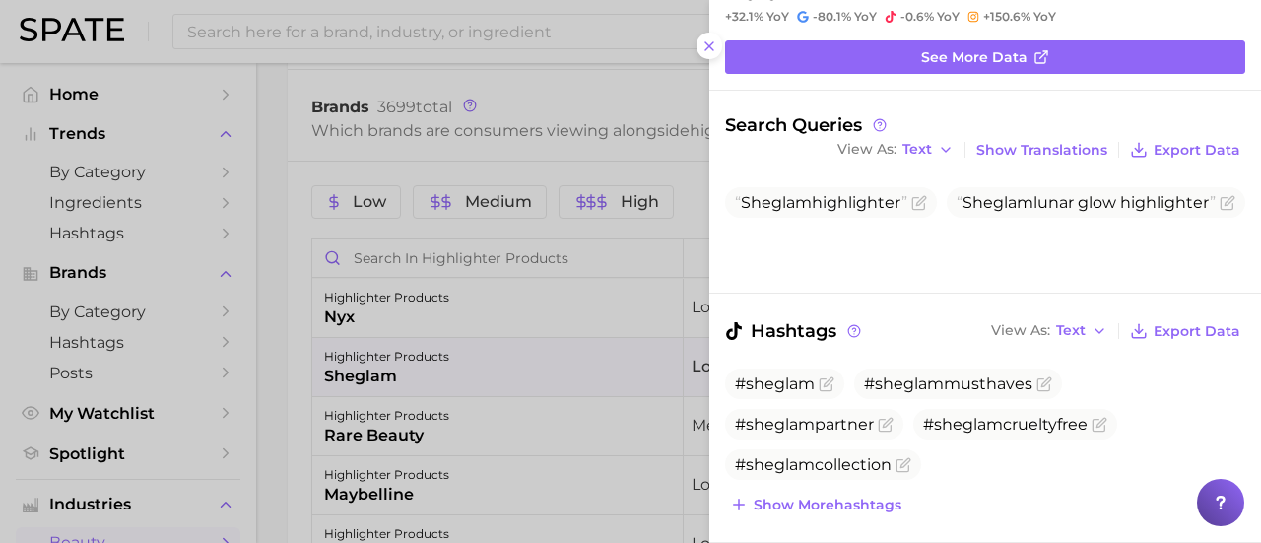
click at [271, 306] on div at bounding box center [630, 271] width 1261 height 543
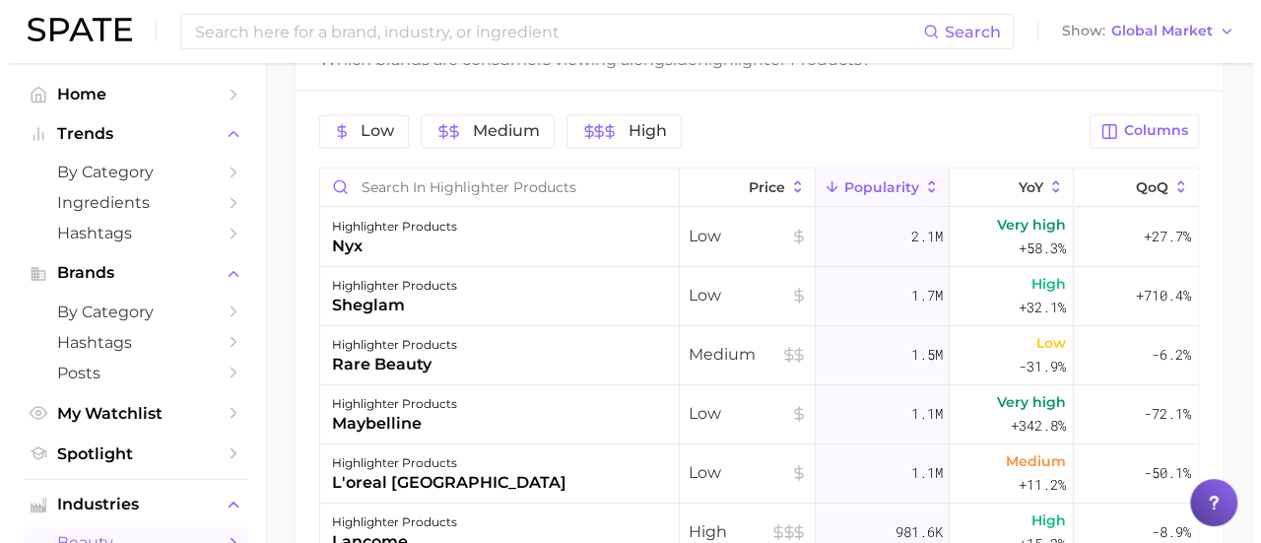
scroll to position [1439, 0]
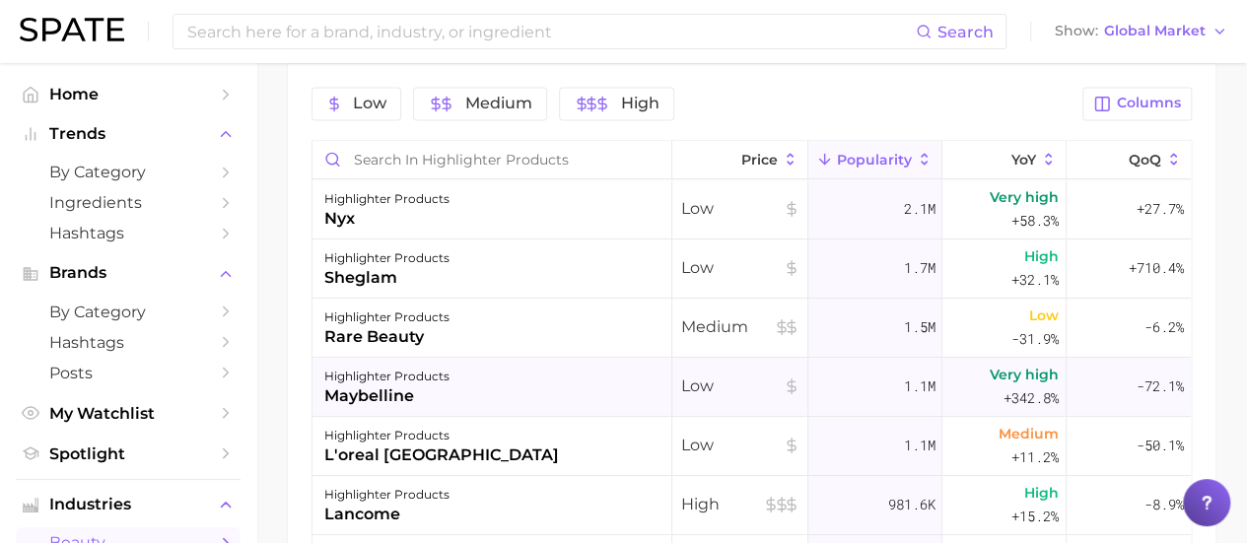
click at [370, 384] on div "maybelline" at bounding box center [386, 396] width 125 height 24
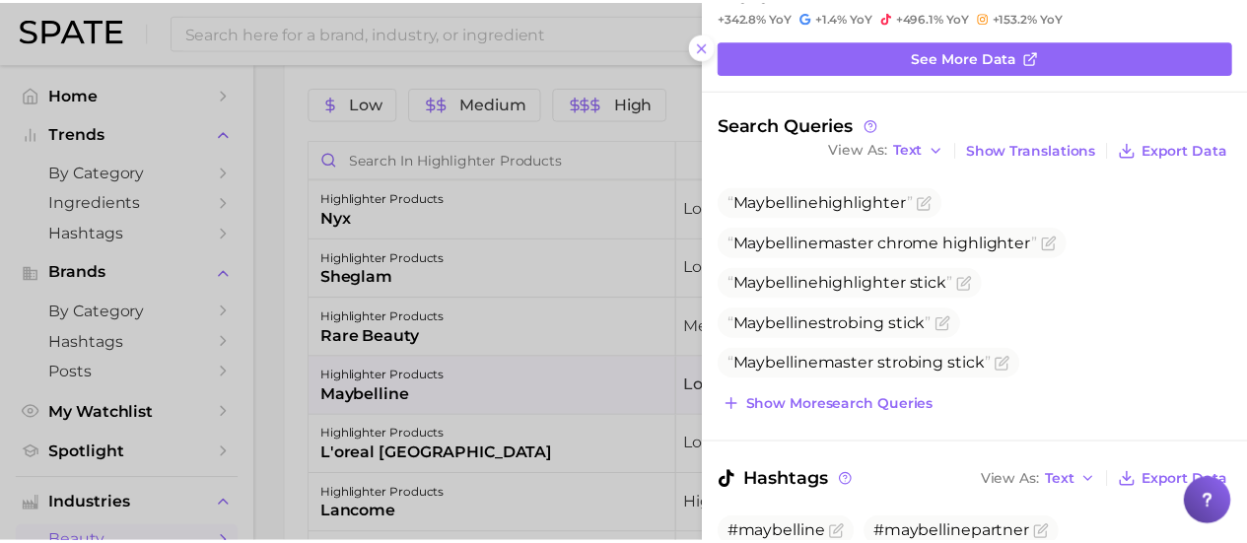
scroll to position [0, 0]
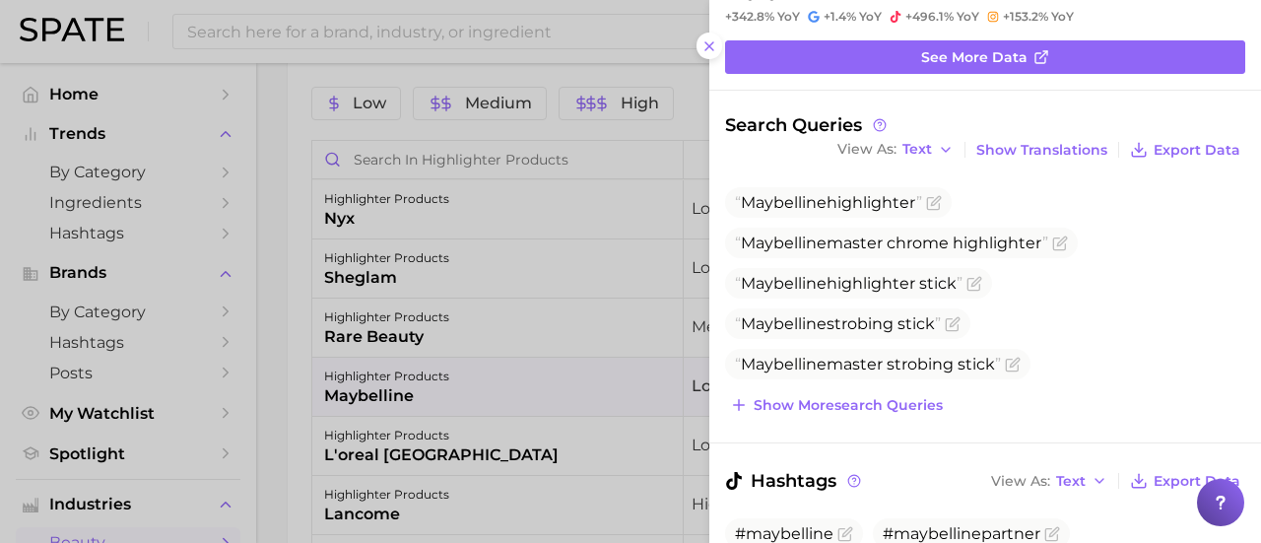
click at [282, 350] on div at bounding box center [630, 271] width 1261 height 543
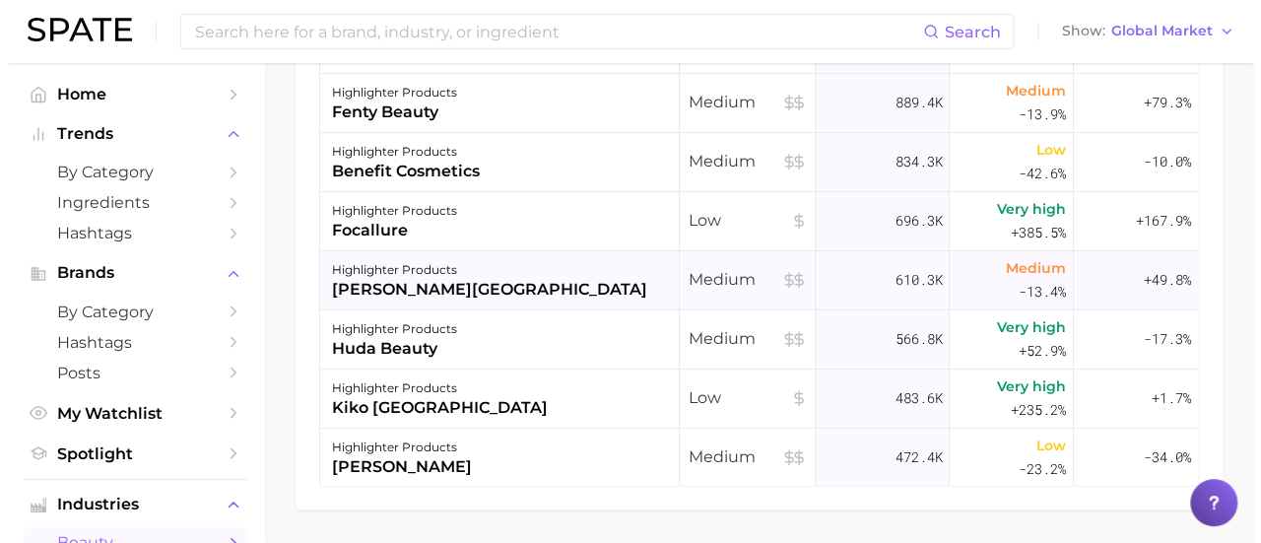
scroll to position [296, 0]
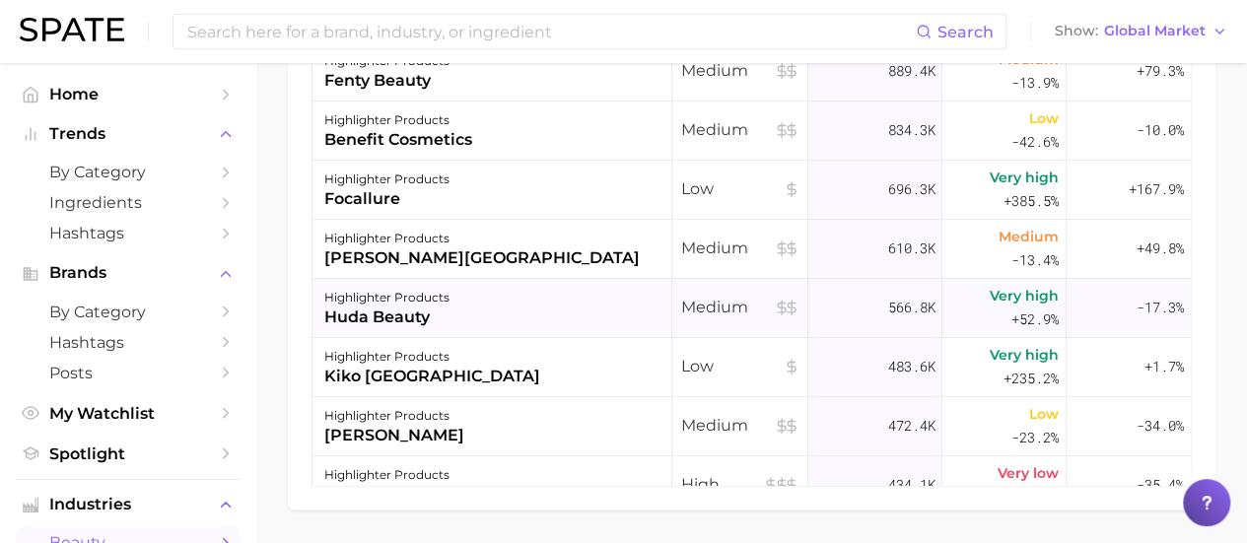
click at [564, 312] on div "highlighter products huda beauty" at bounding box center [492, 308] width 360 height 59
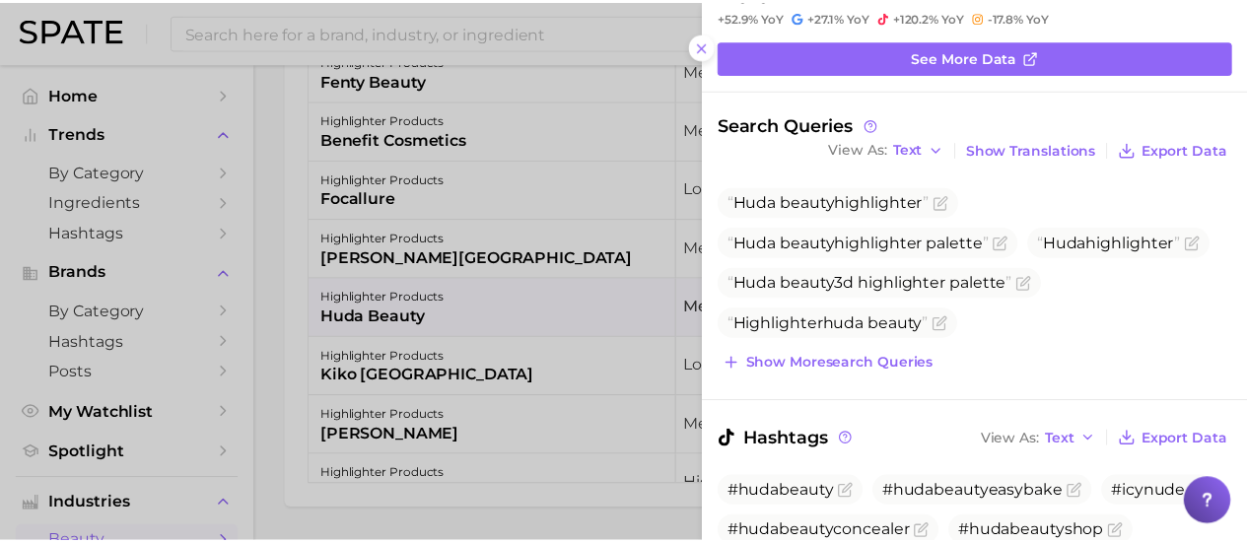
scroll to position [0, 0]
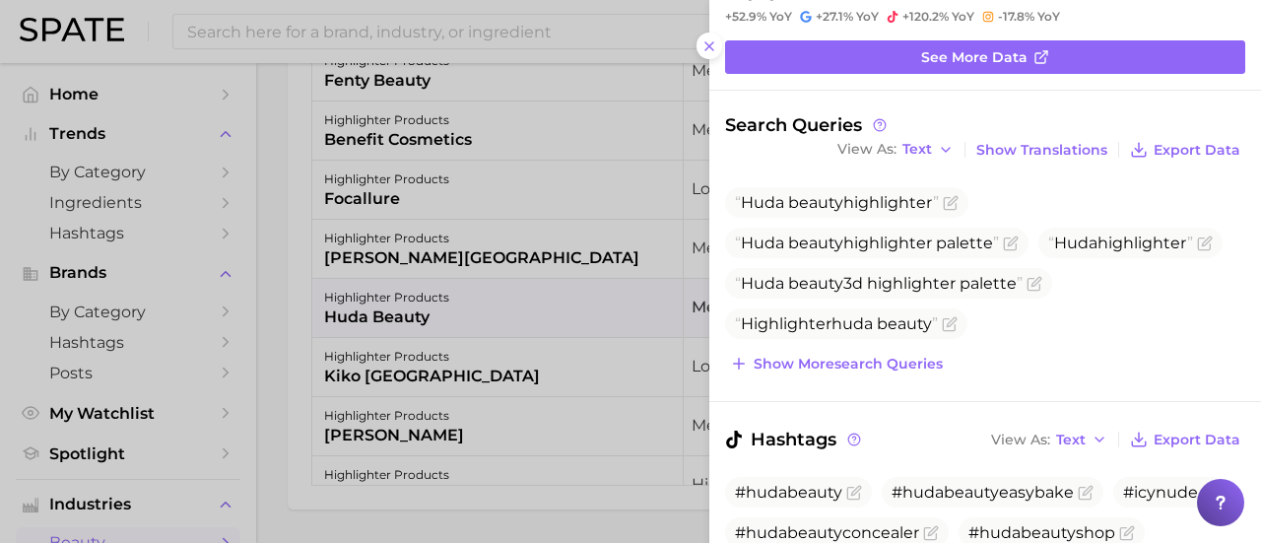
click at [295, 273] on div at bounding box center [630, 271] width 1261 height 543
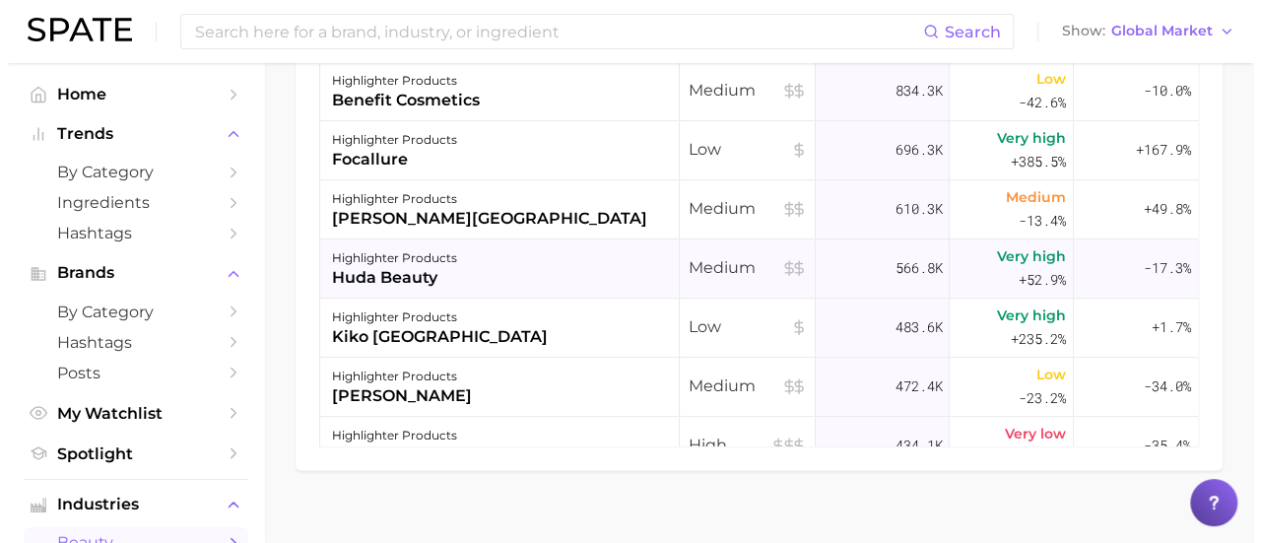
scroll to position [1697, 0]
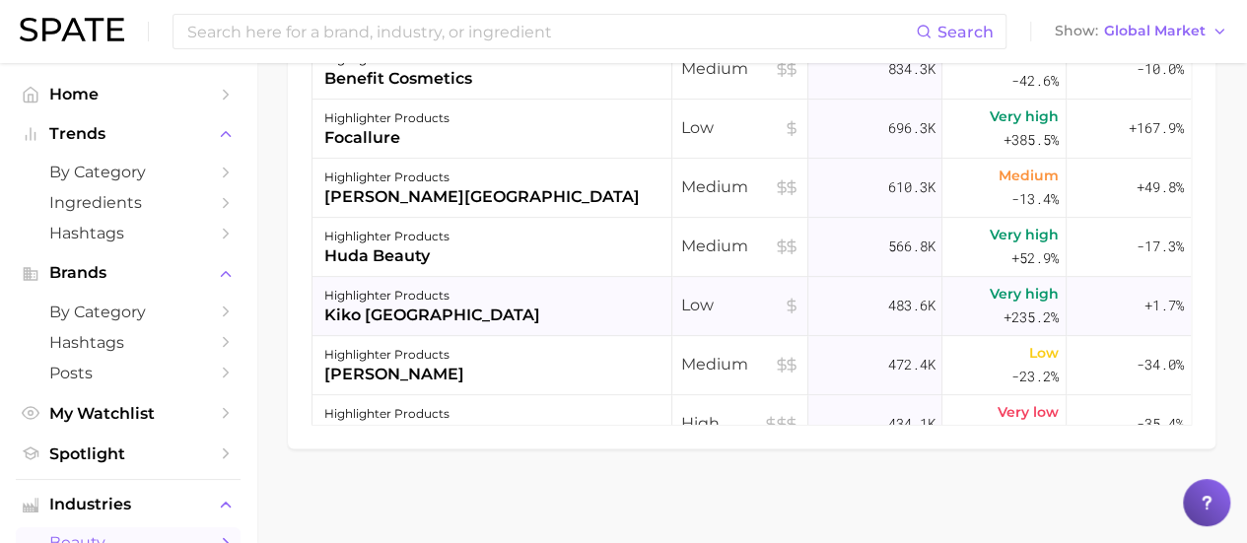
click at [419, 312] on div "kiko milano" at bounding box center [432, 316] width 216 height 24
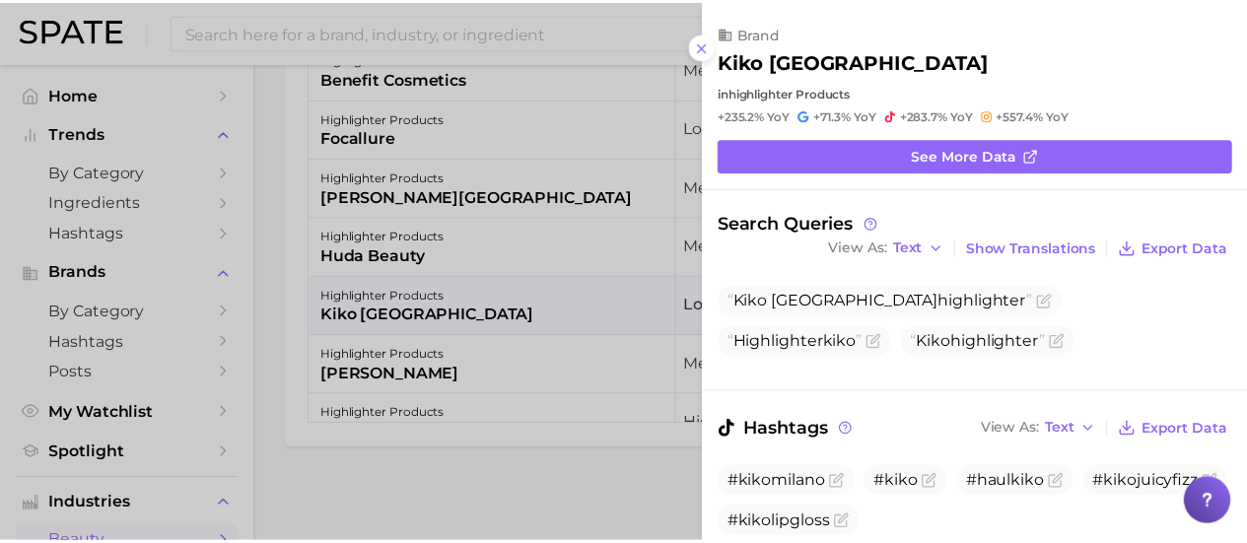
scroll to position [0, 0]
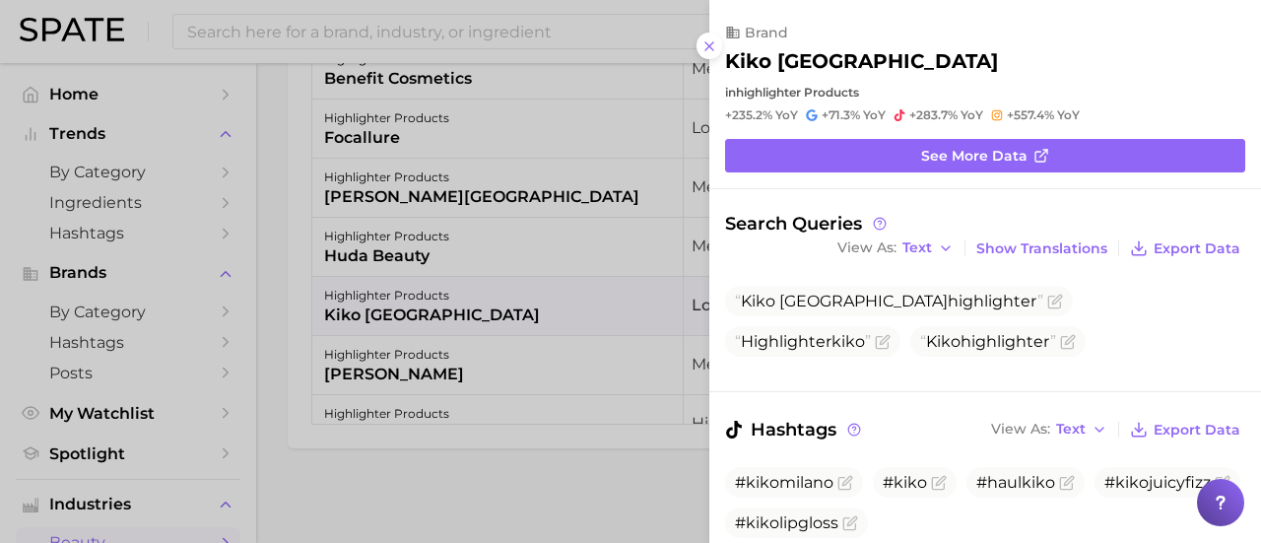
click at [273, 239] on div at bounding box center [630, 271] width 1261 height 543
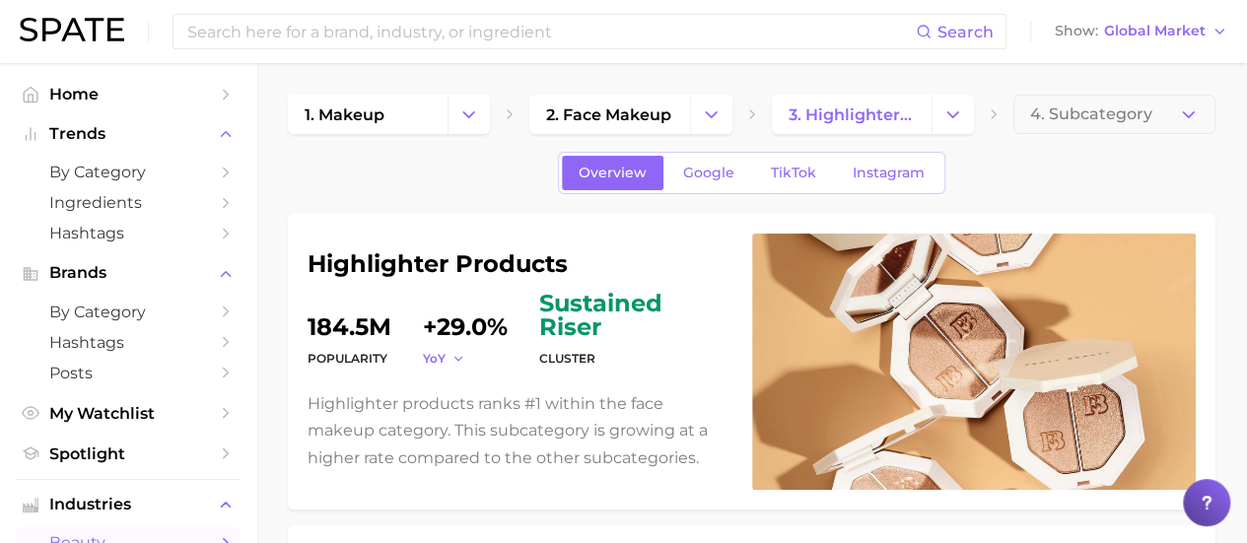
click at [445, 362] on button "YoY" at bounding box center [444, 358] width 42 height 17
click at [477, 311] on dd "+29.0%" at bounding box center [465, 315] width 85 height 47
click at [378, 338] on dd "184.5m" at bounding box center [349, 315] width 84 height 47
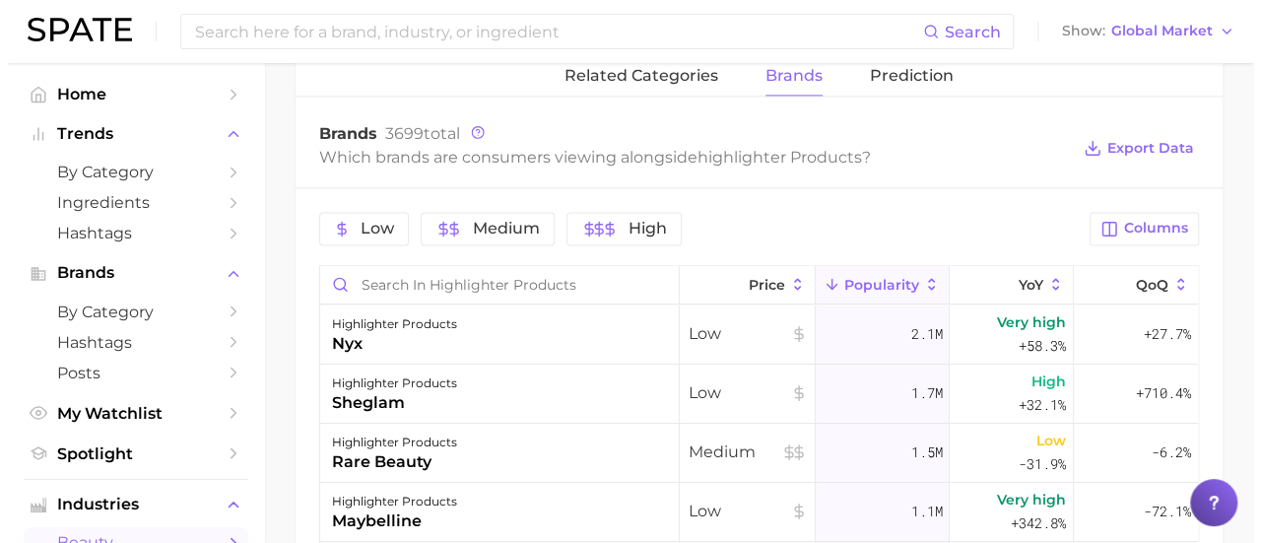
scroll to position [1380, 0]
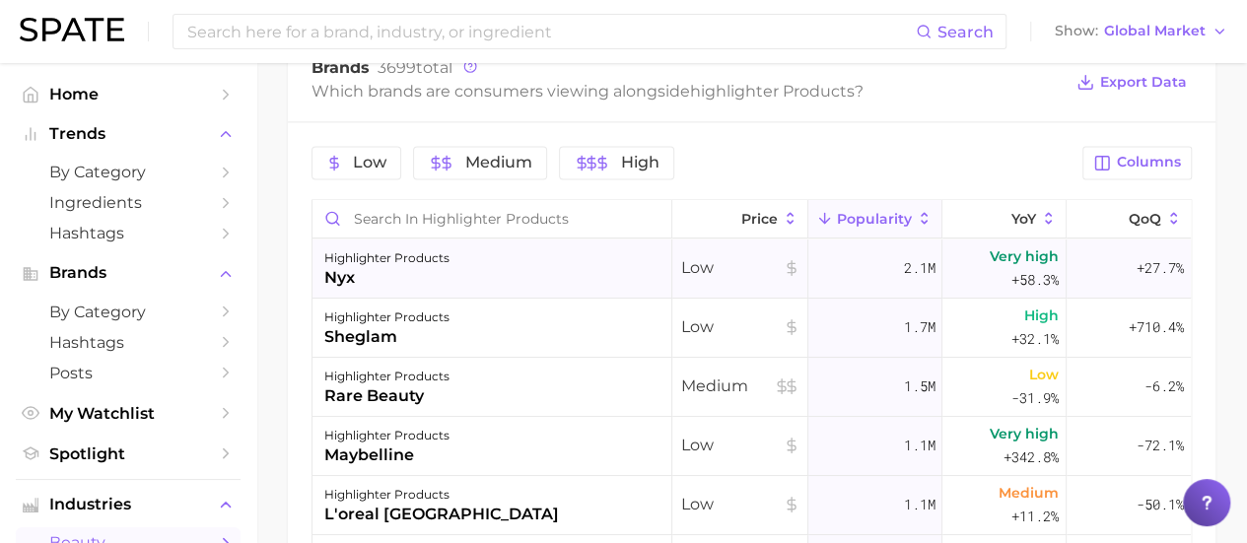
click at [903, 269] on span "2.1m" at bounding box center [919, 268] width 32 height 24
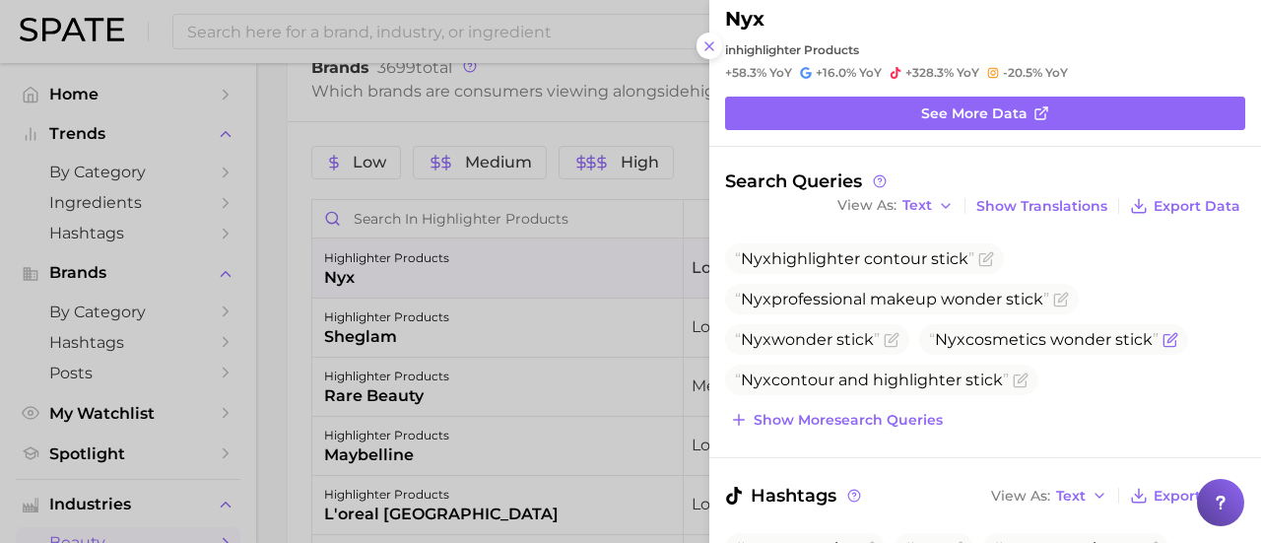
scroll to position [0, 0]
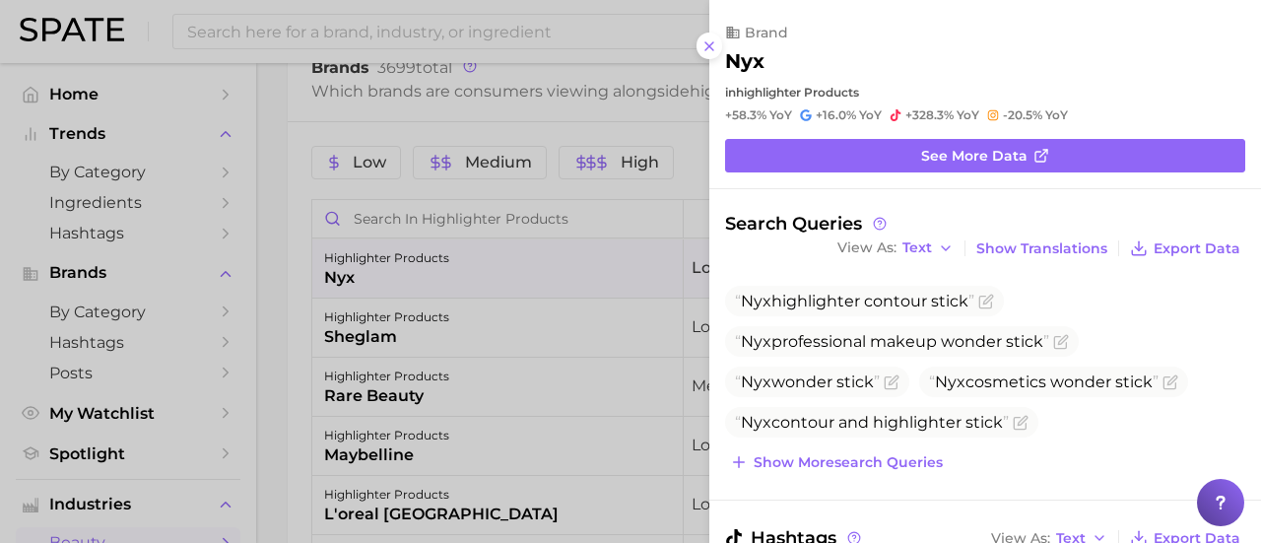
click at [747, 114] on span "+58.3%" at bounding box center [745, 114] width 41 height 15
click at [565, 217] on div at bounding box center [630, 271] width 1261 height 543
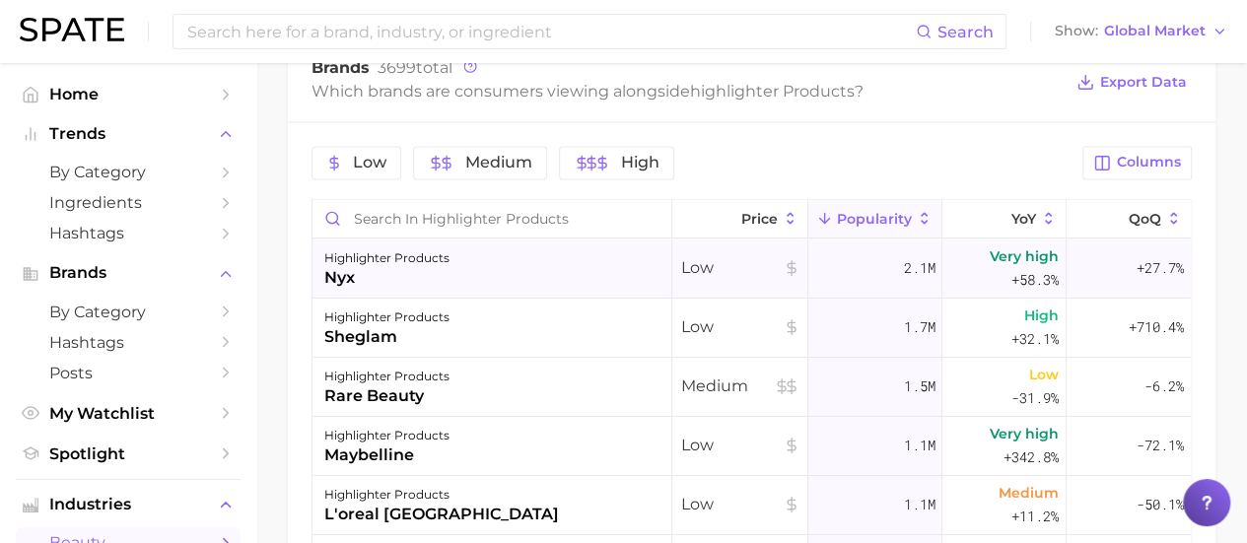
click at [1003, 263] on span "Very high" at bounding box center [1023, 256] width 69 height 24
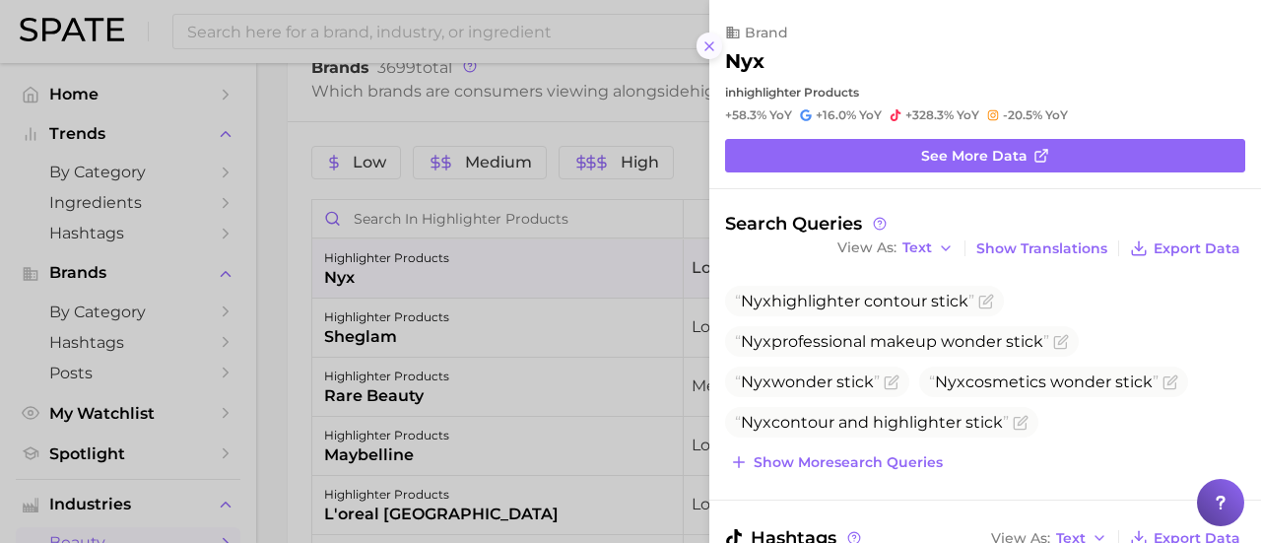
click at [713, 36] on button at bounding box center [710, 46] width 27 height 27
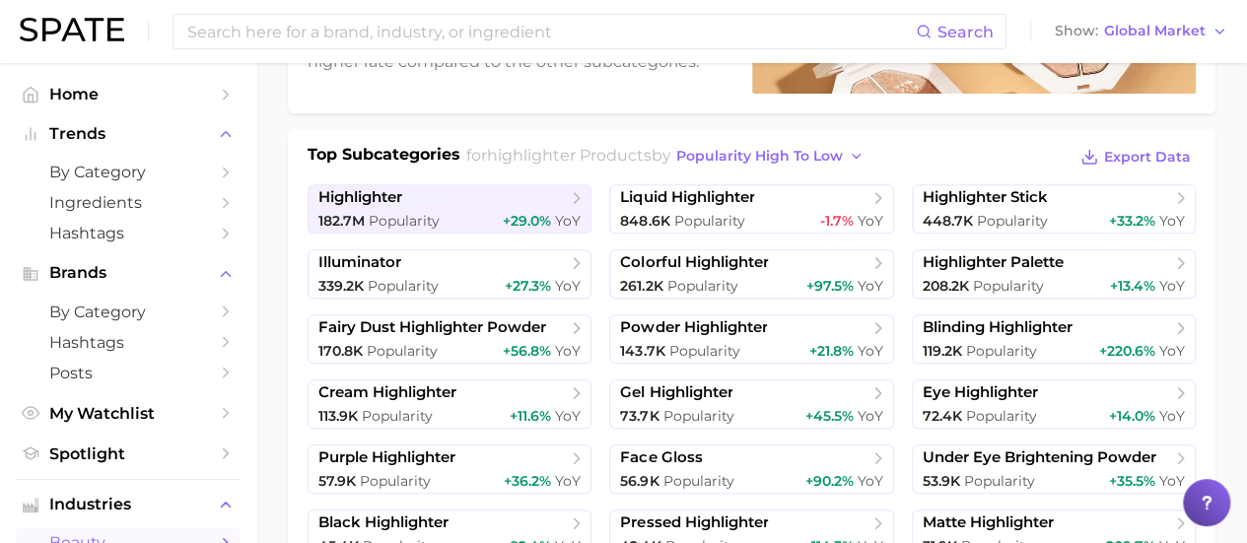
scroll to position [394, 0]
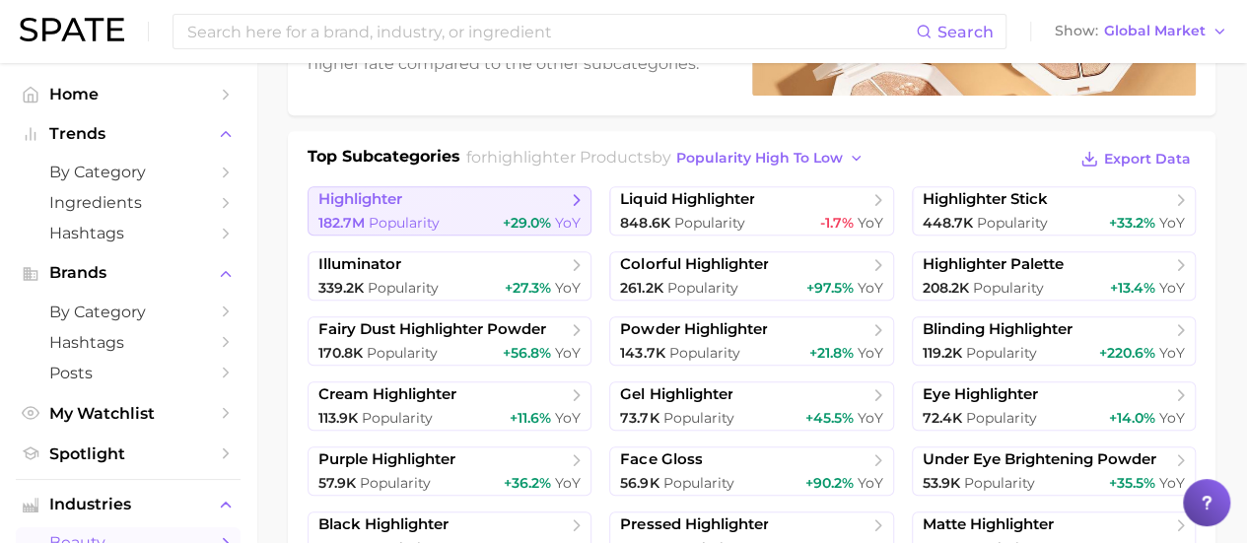
click at [391, 198] on span "highlighter" at bounding box center [360, 199] width 84 height 19
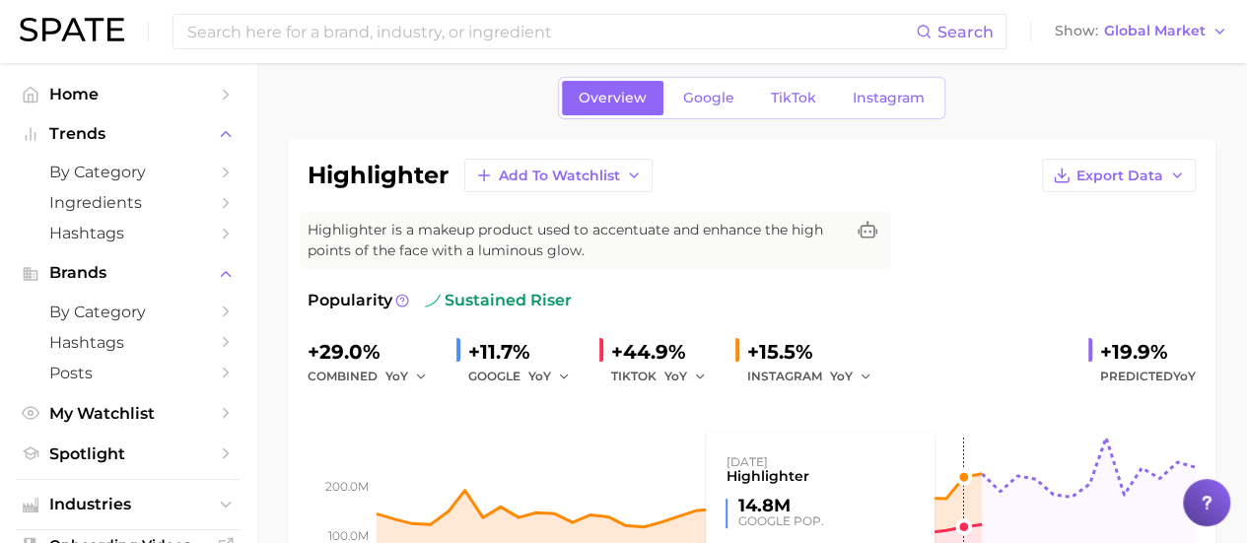
scroll to position [296, 0]
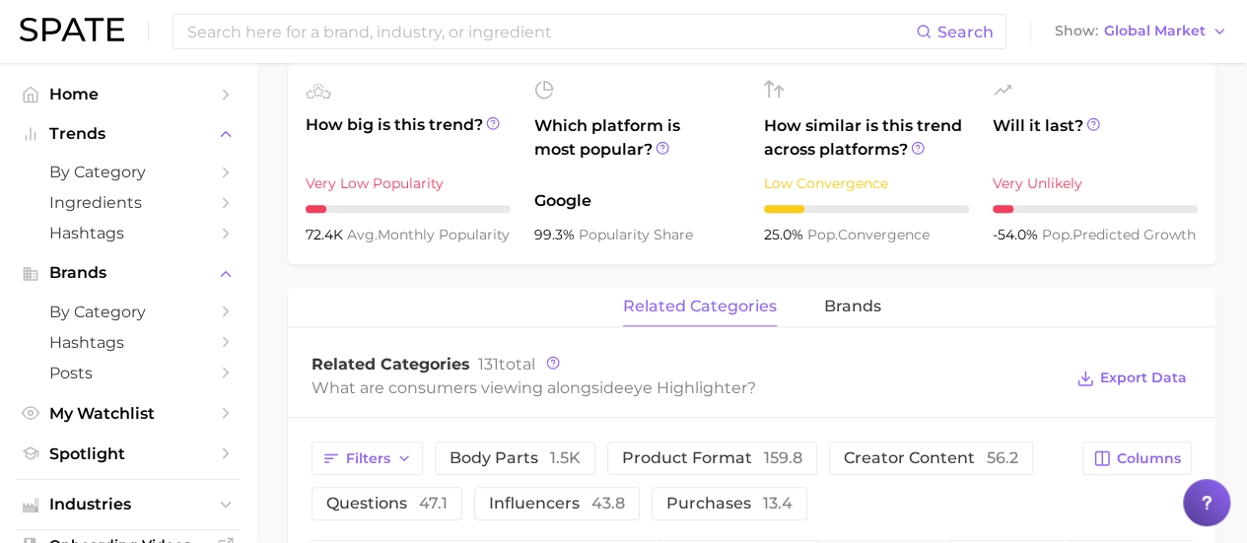
scroll to position [788, 0]
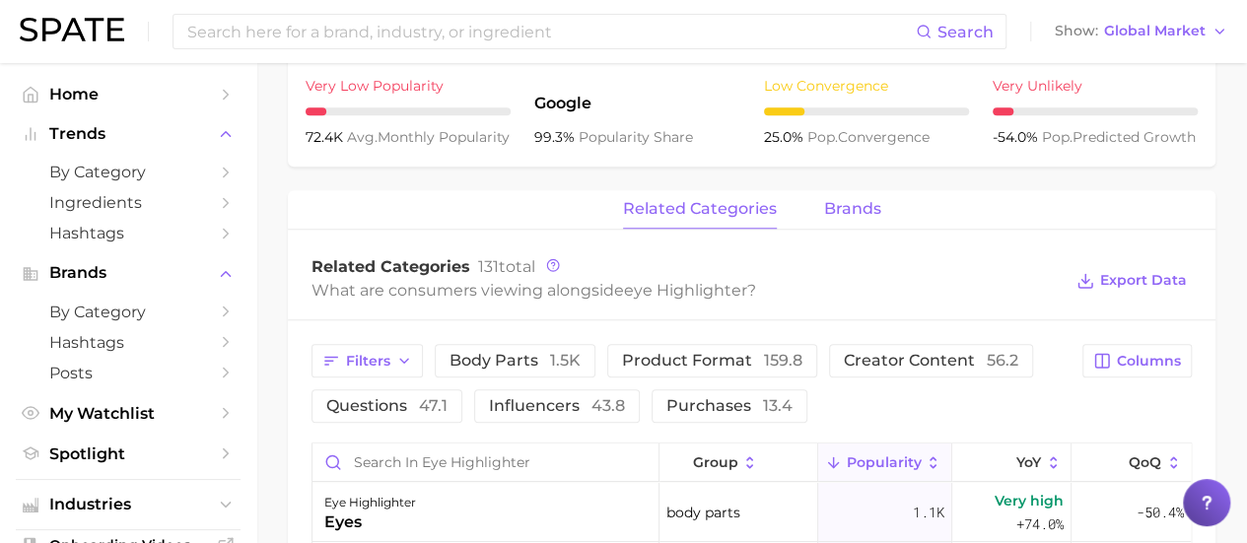
click at [847, 206] on span "brands" at bounding box center [852, 209] width 57 height 18
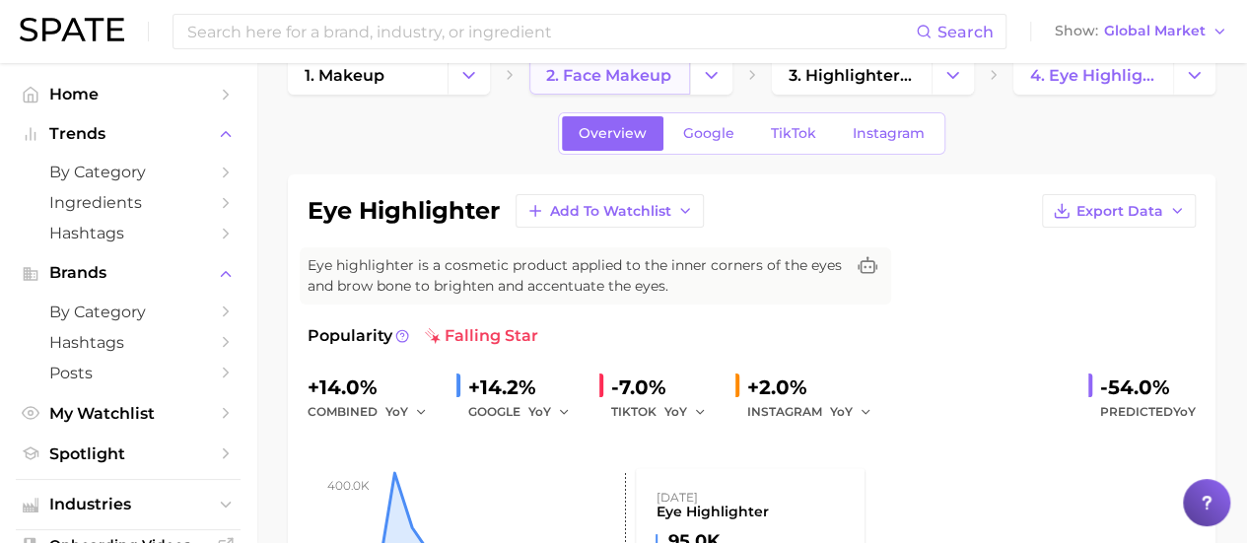
scroll to position [0, 0]
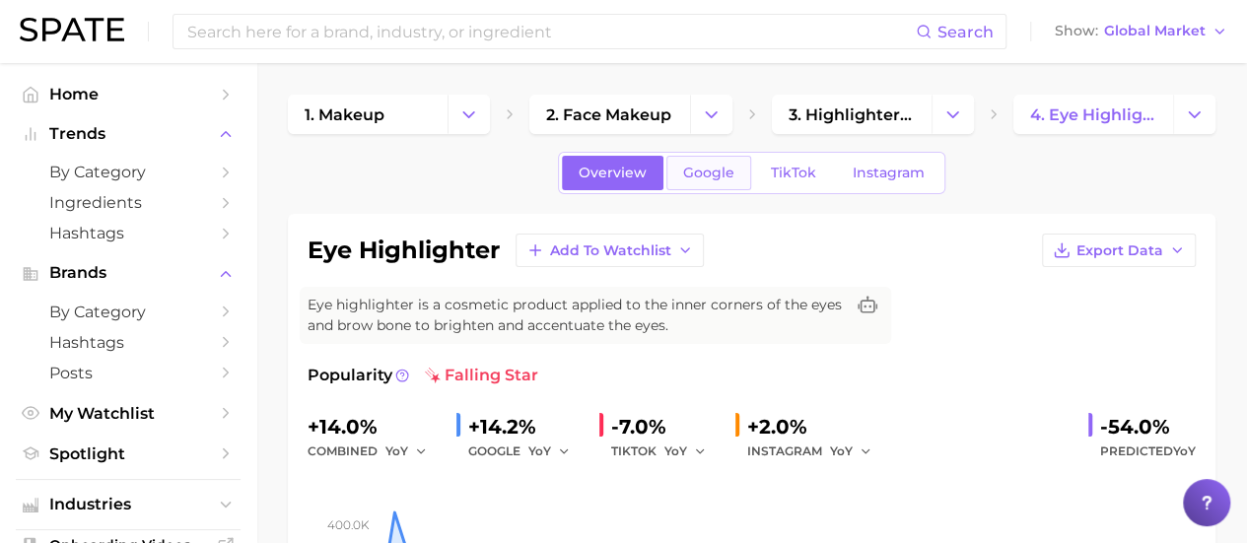
click at [708, 159] on link "Google" at bounding box center [708, 173] width 85 height 34
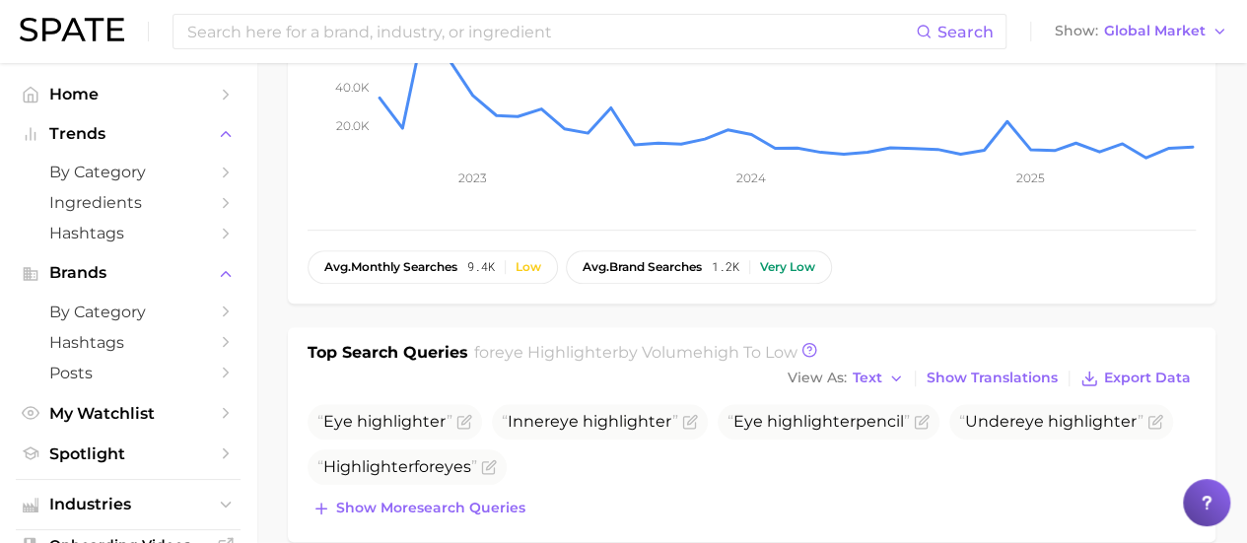
scroll to position [99, 0]
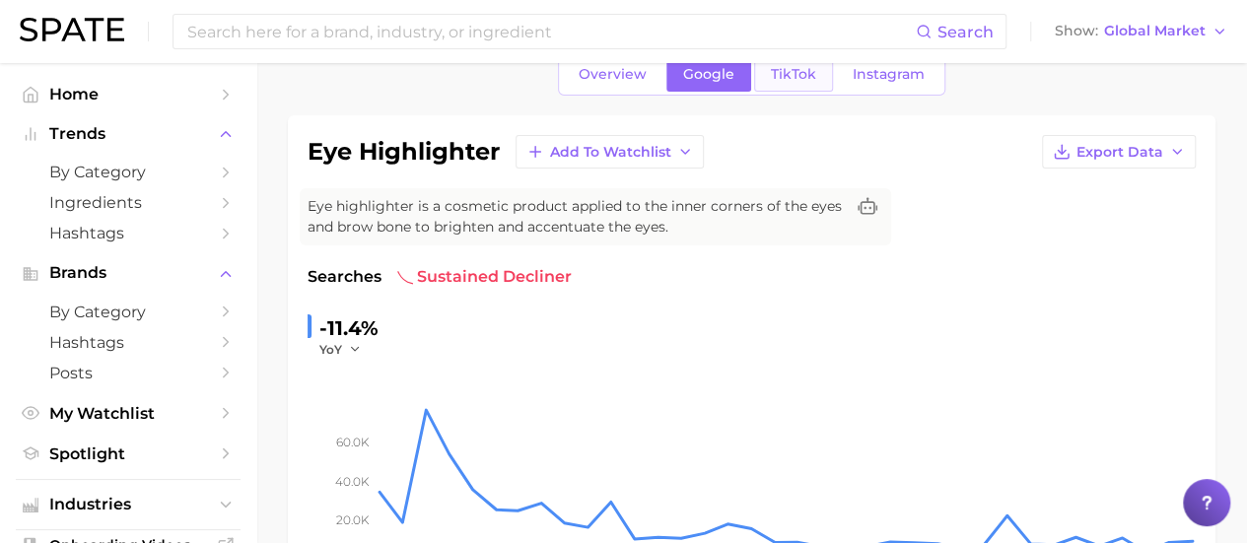
click at [787, 80] on span "TikTok" at bounding box center [793, 74] width 45 height 17
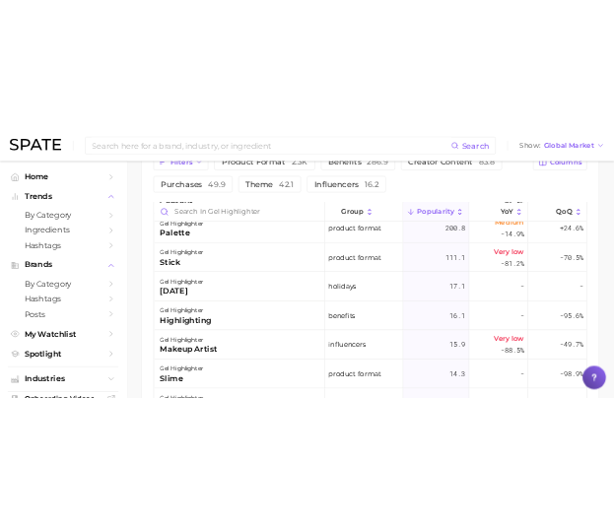
scroll to position [197, 0]
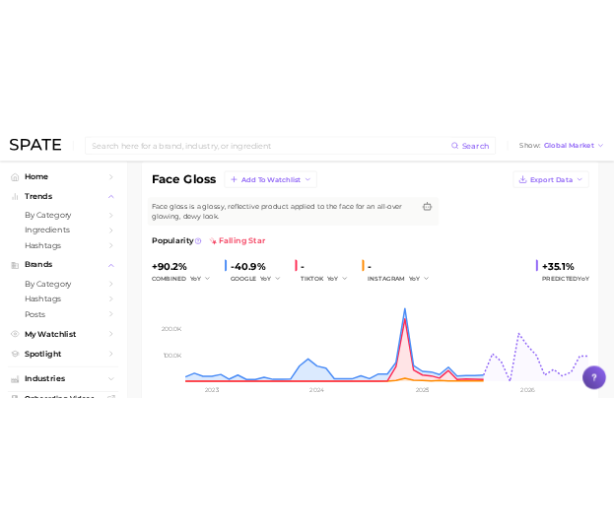
scroll to position [197, 0]
